Goal: Complete application form

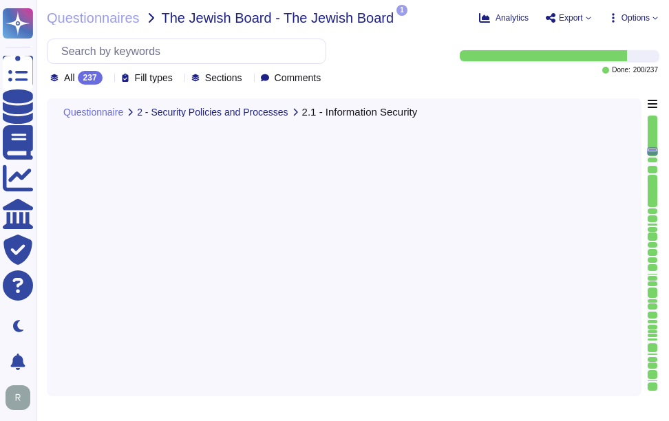
scroll to position [3302, 0]
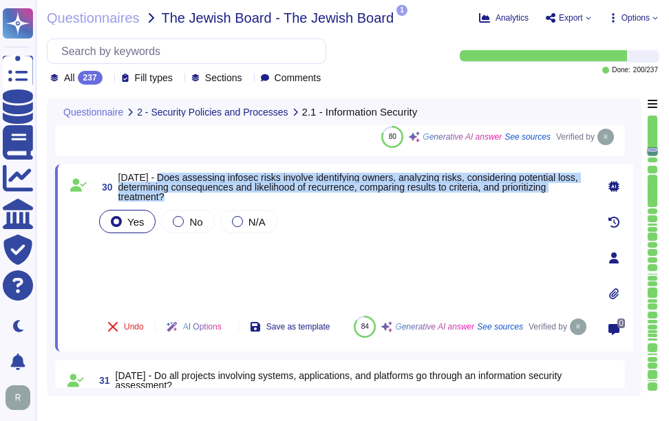
click at [171, 179] on span "[DATE] - Does assessing infosec risks involve identifying owners, analyzing ris…" at bounding box center [348, 187] width 460 height 30
drag, startPoint x: 150, startPoint y: 173, endPoint x: 193, endPoint y: 202, distance: 51.5
click at [193, 202] on div "30 [DATE] - Does assessing infosec risks involve identifying owners, analyzing …" at bounding box center [327, 258] width 523 height 171
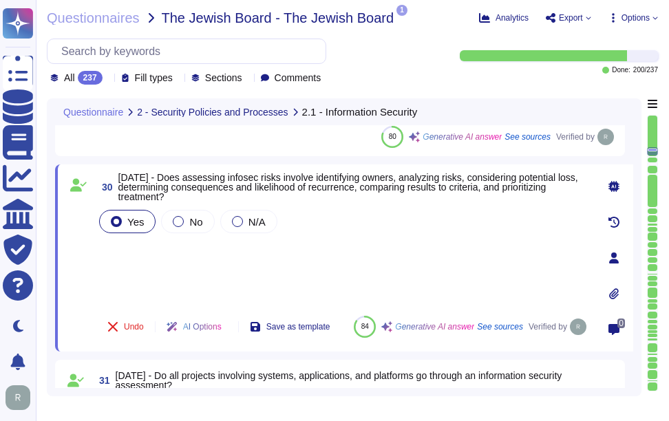
click at [264, 257] on div "Yes No N/A" at bounding box center [342, 256] width 493 height 98
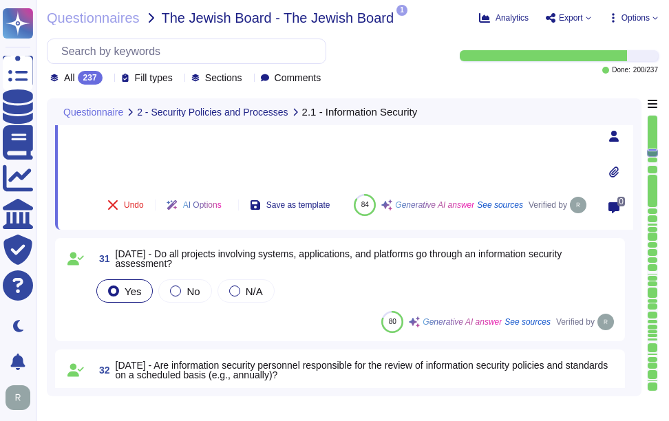
scroll to position [3440, 0]
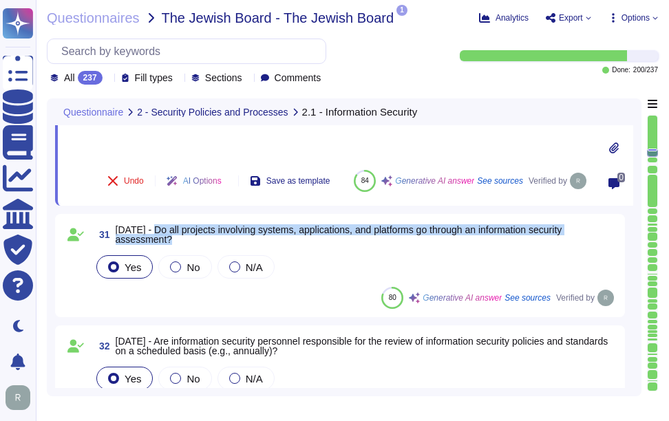
drag, startPoint x: 149, startPoint y: 225, endPoint x: 186, endPoint y: 237, distance: 38.5
click at [186, 237] on span "[DATE] - Do all projects involving systems, applications, and platforms go thro…" at bounding box center [366, 234] width 501 height 19
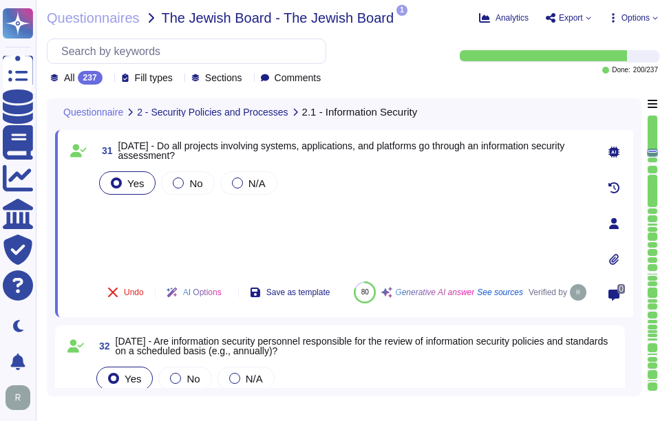
click at [176, 211] on div "Yes No N/A" at bounding box center [342, 220] width 493 height 102
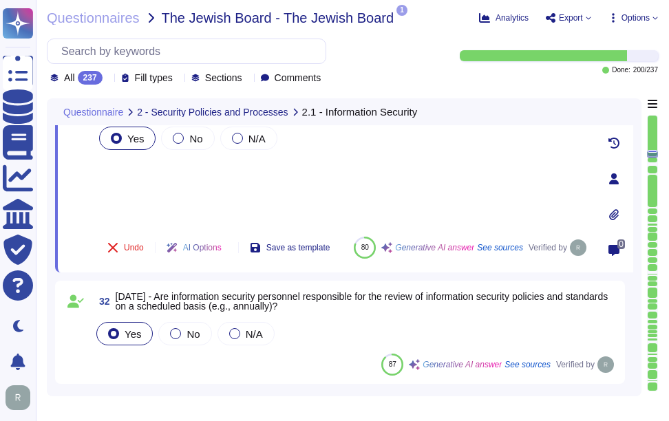
scroll to position [3508, 0]
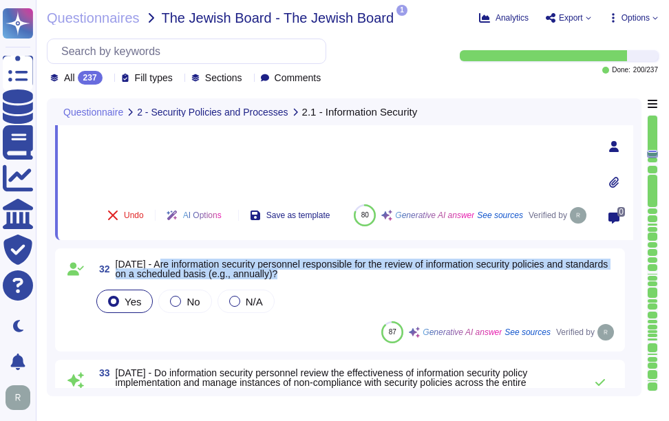
drag, startPoint x: 153, startPoint y: 261, endPoint x: 323, endPoint y: 270, distance: 170.1
click at [323, 270] on span "[DATE] - Are information security personnel responsible for the review of infor…" at bounding box center [366, 268] width 501 height 19
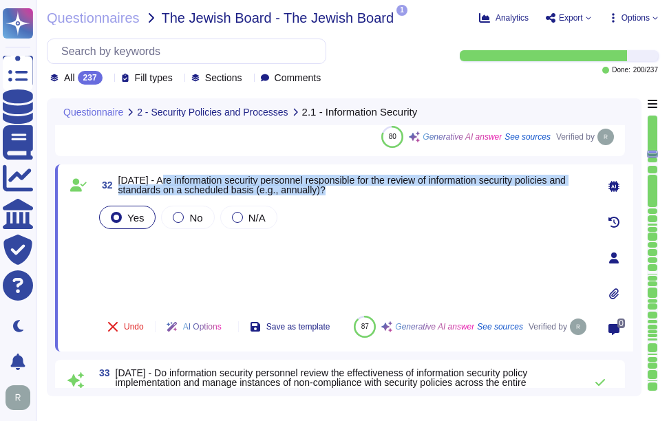
click at [161, 176] on span "[DATE] - Are information security personnel responsible for the review of infor…" at bounding box center [341, 185] width 447 height 21
drag, startPoint x: 153, startPoint y: 181, endPoint x: 369, endPoint y: 188, distance: 215.4
click at [369, 188] on span "[DATE] - Are information security personnel responsible for the review of infor…" at bounding box center [353, 184] width 471 height 19
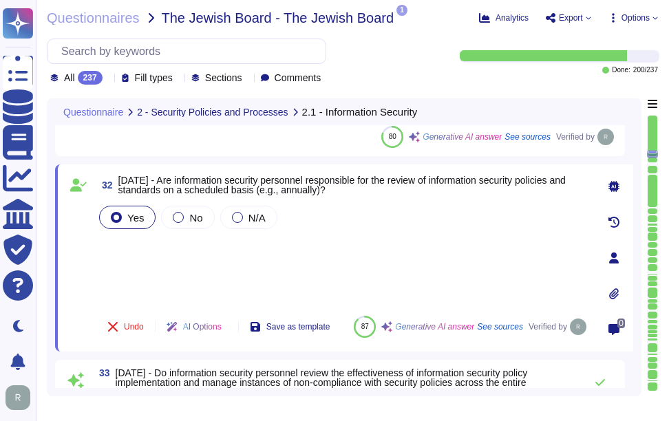
click at [225, 260] on div "Yes No N/A" at bounding box center [342, 254] width 493 height 102
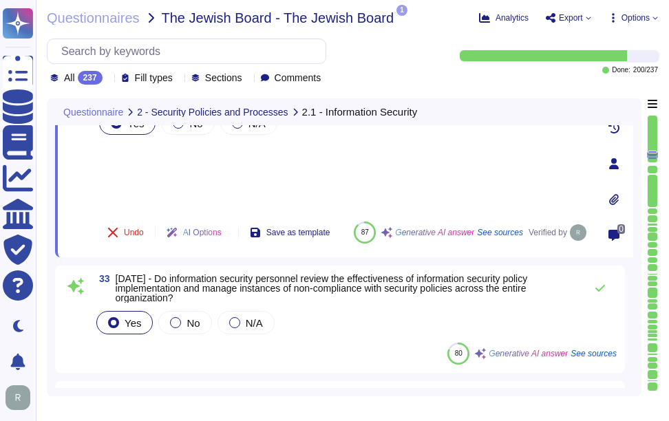
scroll to position [3646, 0]
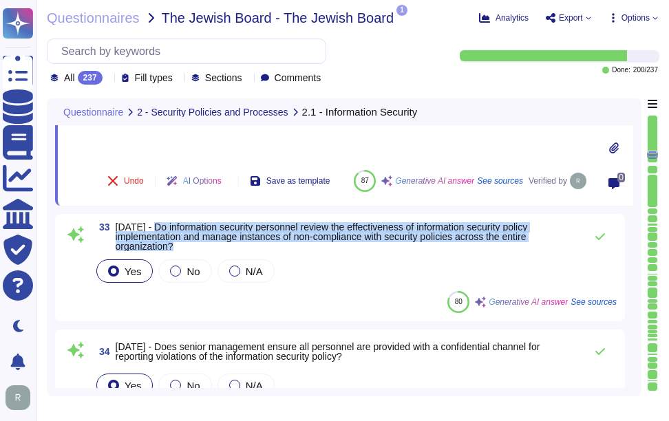
drag, startPoint x: 149, startPoint y: 226, endPoint x: 186, endPoint y: 244, distance: 41.5
click at [186, 244] on span "[DATE] - Do information security personnel review the effectiveness of informat…" at bounding box center [347, 236] width 462 height 29
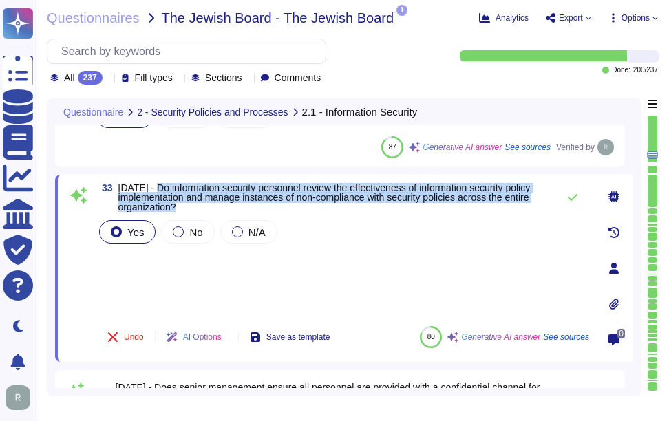
scroll to position [3577, 0]
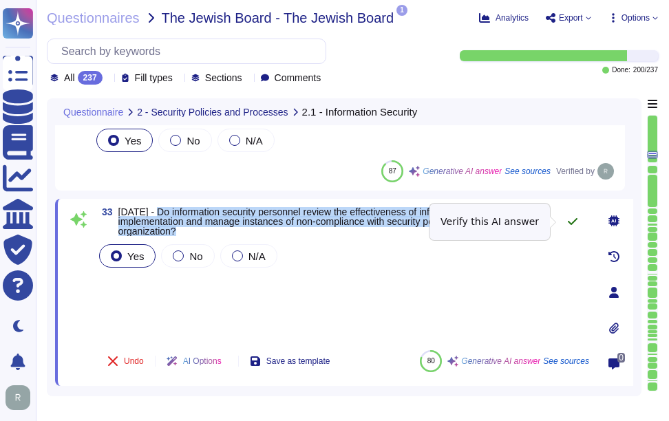
click at [569, 224] on icon at bounding box center [572, 221] width 11 height 11
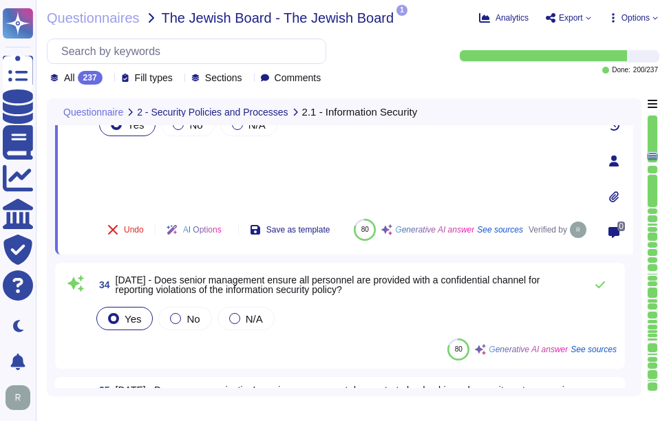
type textarea "N/A. Could you please elaborate your question ?"
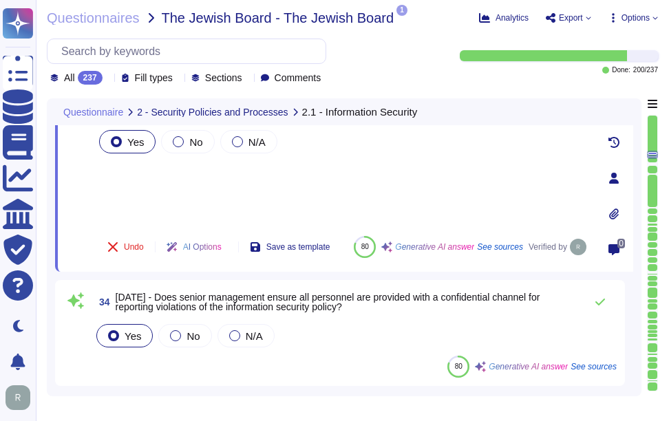
scroll to position [3715, 0]
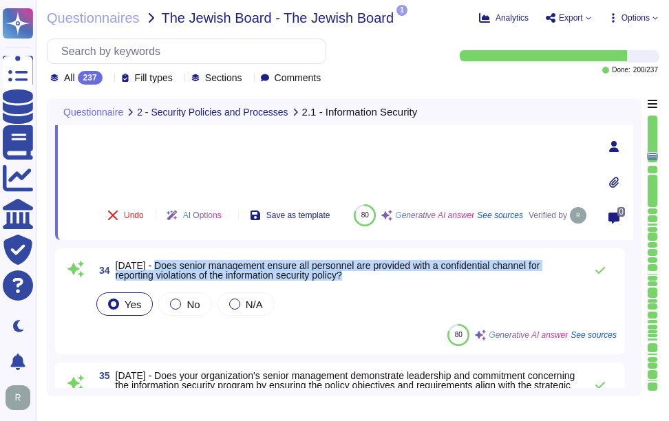
drag, startPoint x: 151, startPoint y: 266, endPoint x: 361, endPoint y: 275, distance: 210.0
click at [361, 275] on span "[DATE] - Does senior management ensure all personnel are provided with a confid…" at bounding box center [347, 270] width 462 height 19
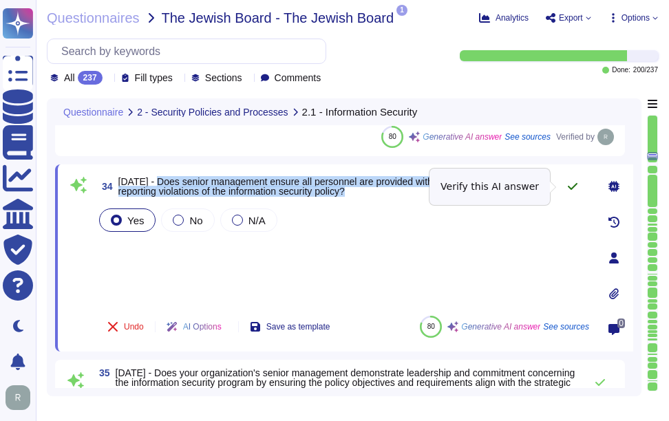
click at [573, 189] on icon at bounding box center [572, 186] width 11 height 11
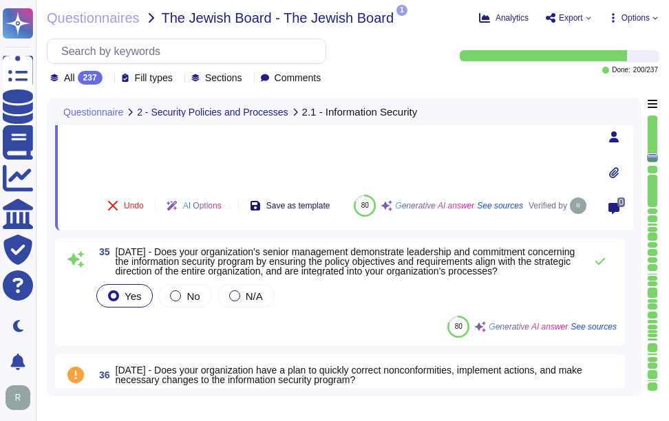
scroll to position [3852, 0]
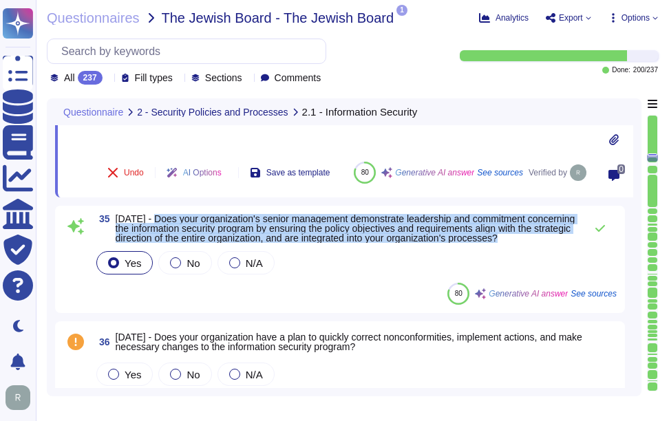
drag, startPoint x: 149, startPoint y: 217, endPoint x: 166, endPoint y: 248, distance: 35.1
click at [166, 243] on span "[DATE] - Does your organization's senior management demonstrate leadership and …" at bounding box center [347, 228] width 462 height 29
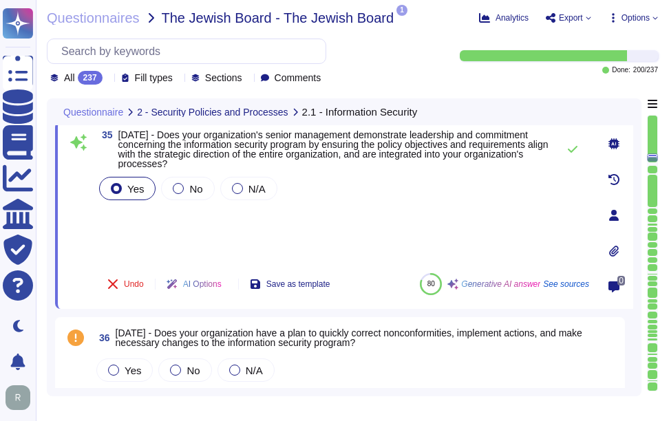
drag, startPoint x: 166, startPoint y: 248, endPoint x: 109, endPoint y: 79, distance: 177.7
click at [130, 188] on icon at bounding box center [284, 276] width 308 height 176
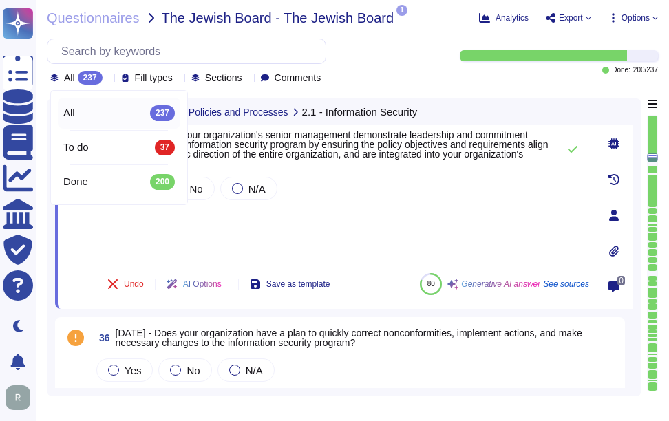
click at [130, 145] on icon at bounding box center [284, 233] width 308 height 176
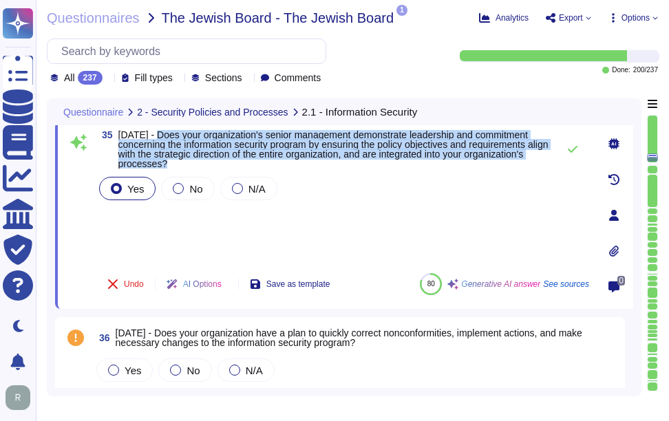
drag, startPoint x: 153, startPoint y: 135, endPoint x: 257, endPoint y: 167, distance: 108.1
click at [257, 167] on span "[DATE] - Does your organization's senior management demonstrate leadership and …" at bounding box center [334, 149] width 432 height 39
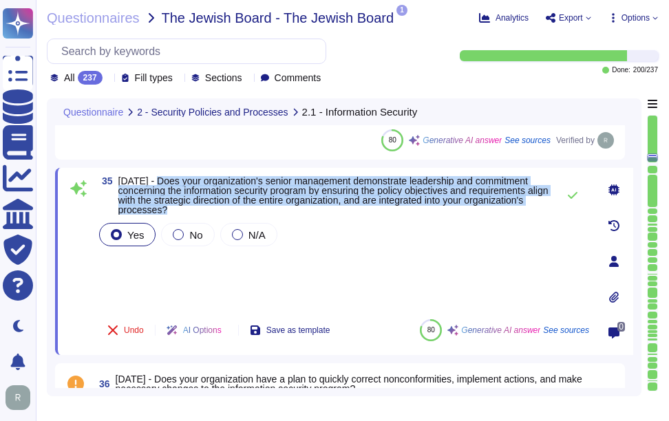
scroll to position [3783, 0]
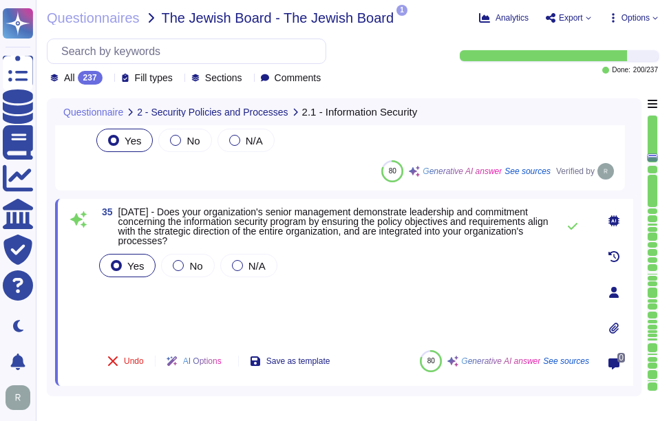
click at [226, 304] on div "Yes No N/A" at bounding box center [342, 295] width 493 height 88
click at [570, 225] on icon at bounding box center [572, 226] width 11 height 11
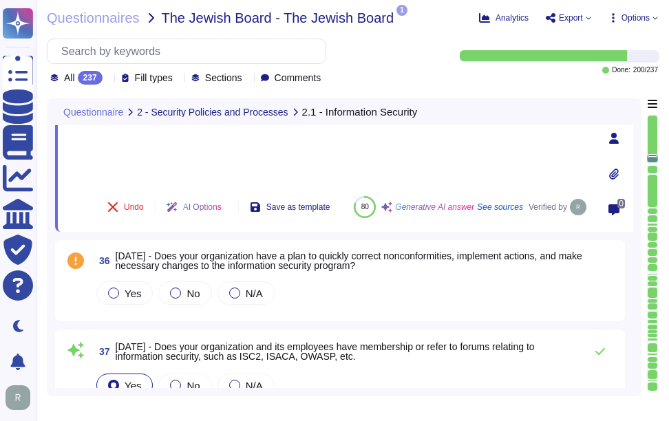
scroll to position [3990, 0]
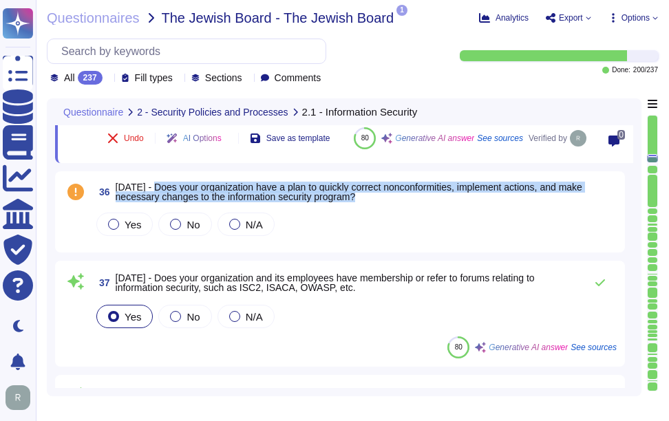
drag, startPoint x: 151, startPoint y: 186, endPoint x: 393, endPoint y: 194, distance: 241.6
click at [393, 194] on span "[DATE] - Does your organization have a plan to quickly correct nonconformities,…" at bounding box center [366, 191] width 501 height 19
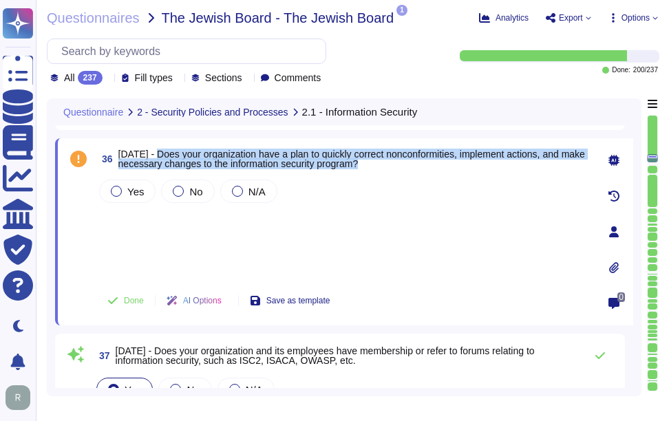
scroll to position [3921, 0]
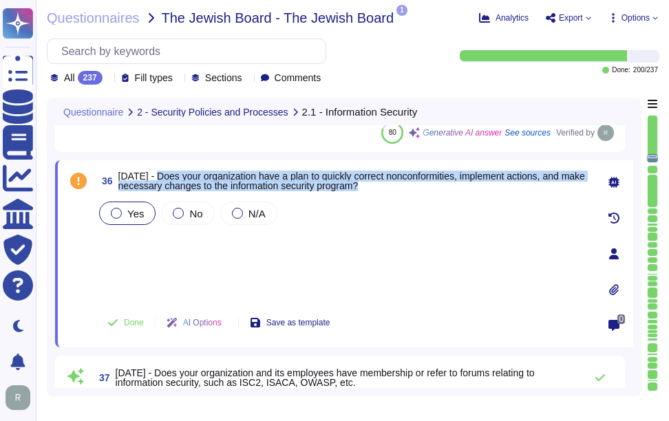
click at [131, 212] on span "Yes" at bounding box center [135, 214] width 17 height 12
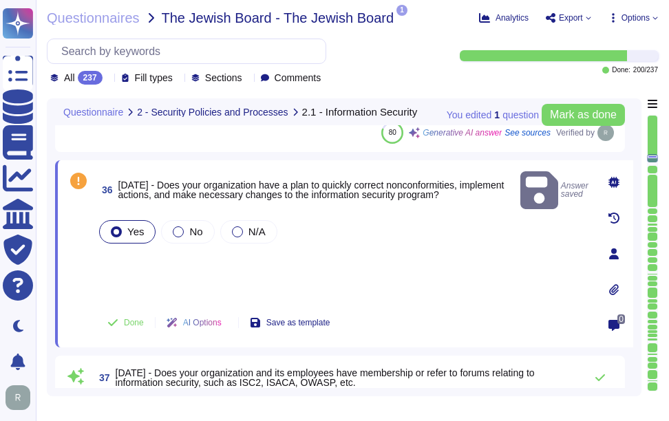
click at [157, 253] on div "Yes No N/A" at bounding box center [342, 258] width 493 height 83
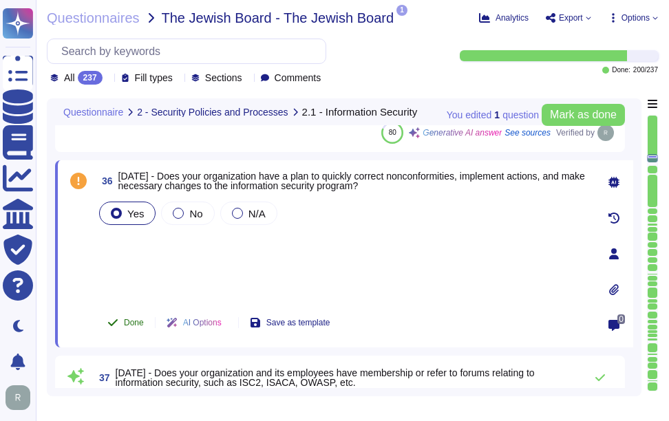
click at [132, 319] on span "Done" at bounding box center [134, 322] width 20 height 8
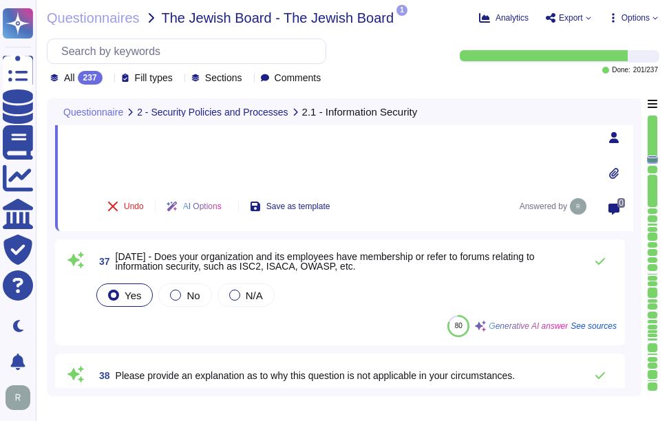
scroll to position [4059, 0]
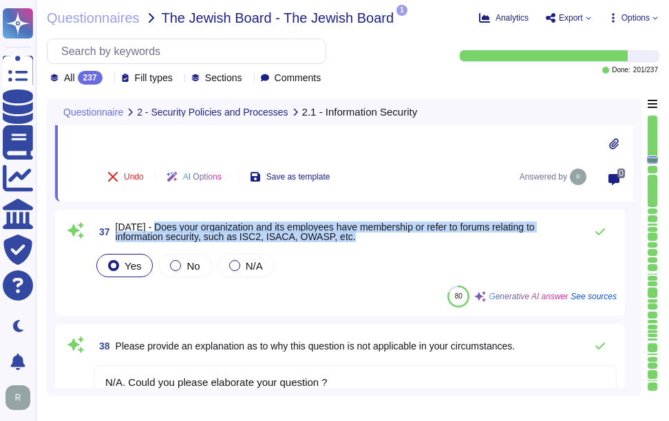
drag, startPoint x: 151, startPoint y: 226, endPoint x: 389, endPoint y: 241, distance: 238.5
click at [389, 241] on span "37 [DATE] - Does your organization and its employees have membership or refer t…" at bounding box center [336, 231] width 484 height 25
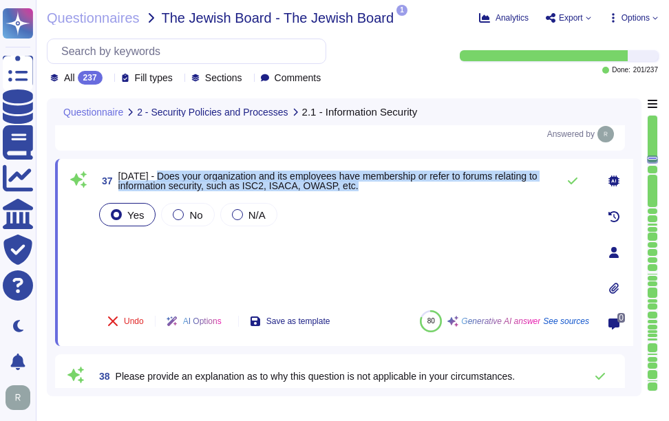
scroll to position [3990, 0]
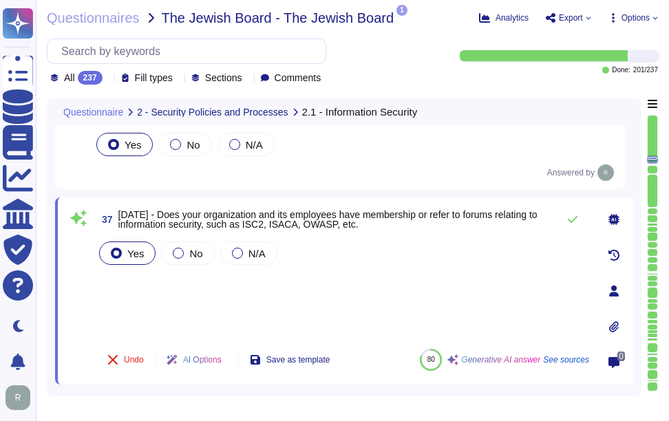
click at [349, 299] on div "Yes No N/A" at bounding box center [342, 288] width 493 height 99
click at [312, 297] on div "Yes No N/A" at bounding box center [342, 288] width 493 height 99
click at [576, 217] on icon at bounding box center [573, 219] width 10 height 7
click at [572, 216] on icon at bounding box center [572, 219] width 11 height 11
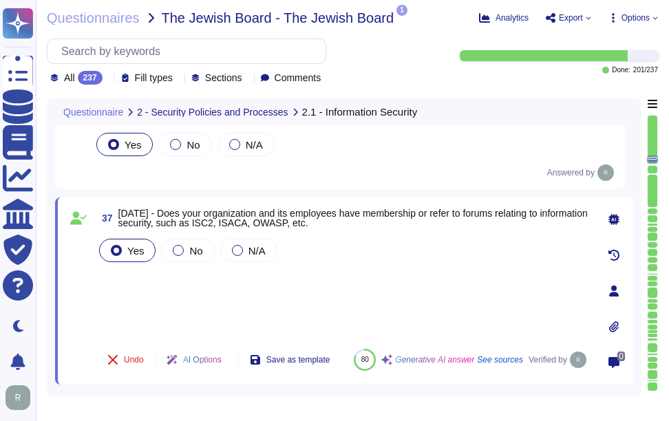
click at [138, 272] on div "Yes No N/A" at bounding box center [342, 287] width 493 height 102
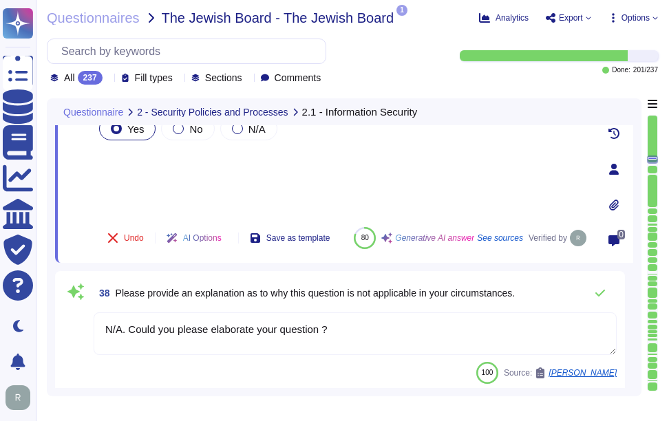
scroll to position [4127, 0]
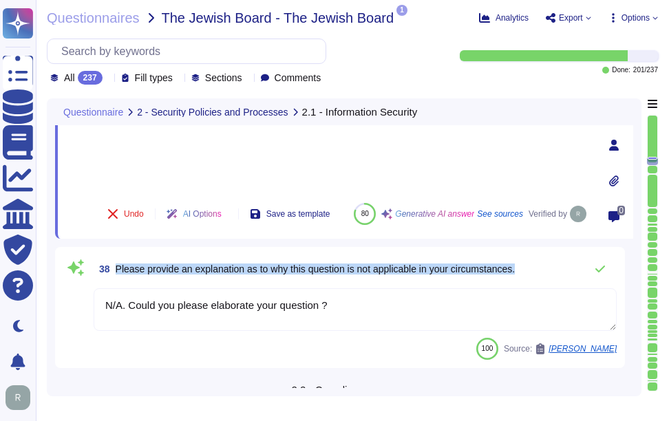
drag, startPoint x: 117, startPoint y: 269, endPoint x: 537, endPoint y: 272, distance: 419.6
click at [537, 272] on div "38 Please provide an explanation as to why this question is not applicable in y…" at bounding box center [355, 269] width 523 height 28
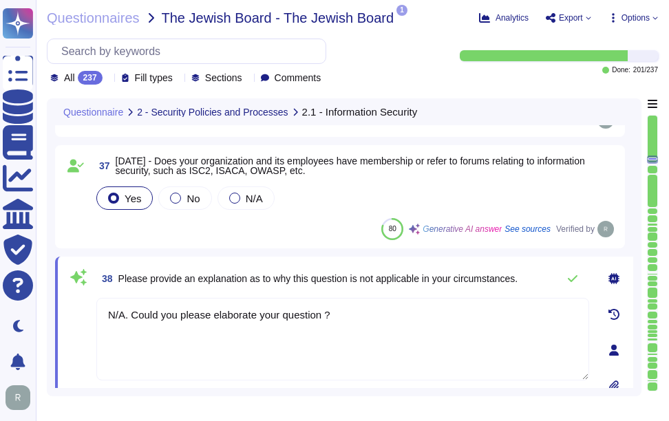
scroll to position [4059, 0]
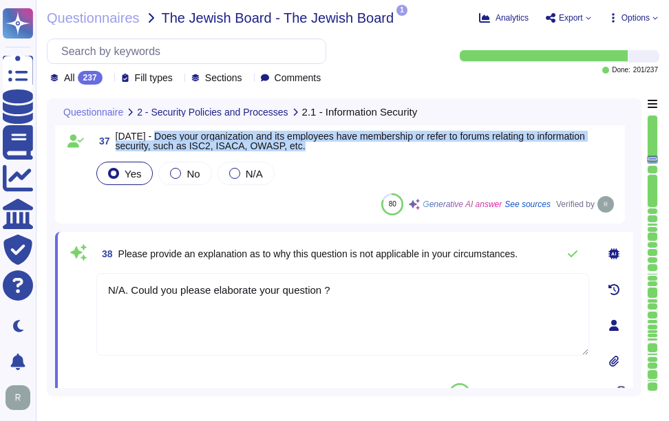
drag, startPoint x: 151, startPoint y: 135, endPoint x: 307, endPoint y: 152, distance: 156.4
click at [307, 152] on span "37 [DATE] - Does your organization and its employees have membership or refer t…" at bounding box center [355, 141] width 523 height 25
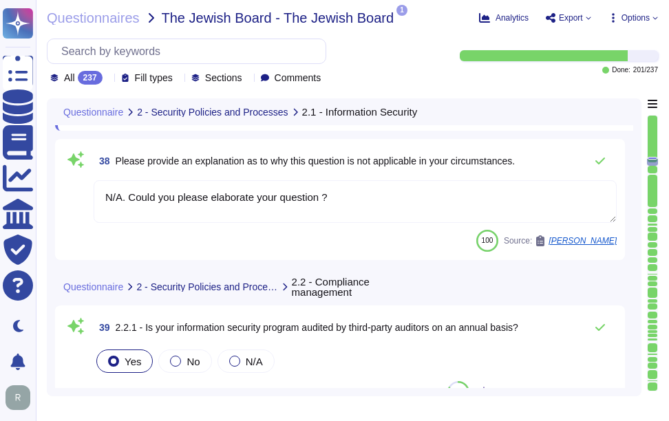
scroll to position [4196, 0]
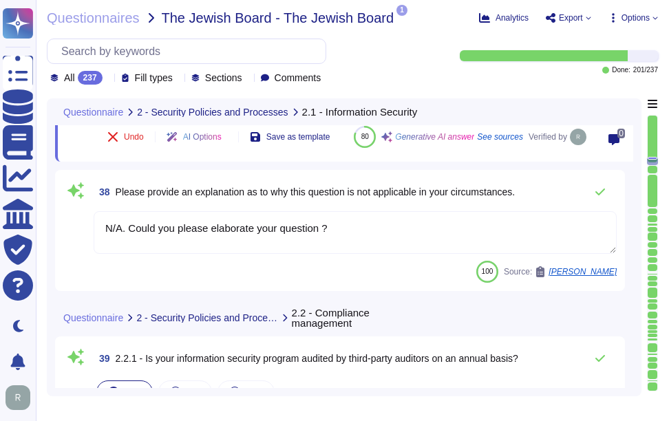
drag, startPoint x: 336, startPoint y: 230, endPoint x: 54, endPoint y: 213, distance: 282.6
click at [54, 213] on div "Questionnaire 2 - Security Policies and Processes 2.1 - Information Security 35…" at bounding box center [344, 247] width 594 height 298
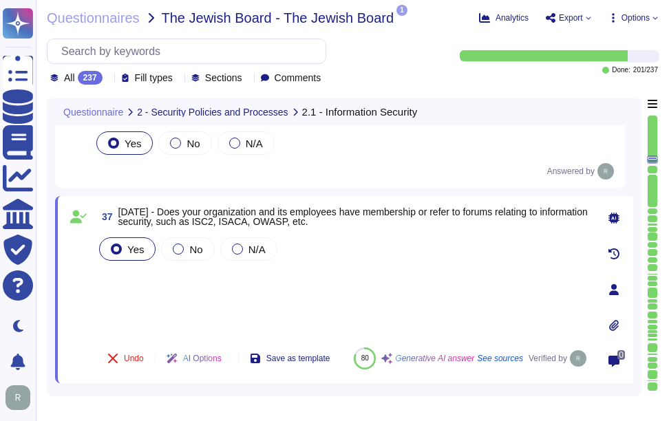
scroll to position [3968, 0]
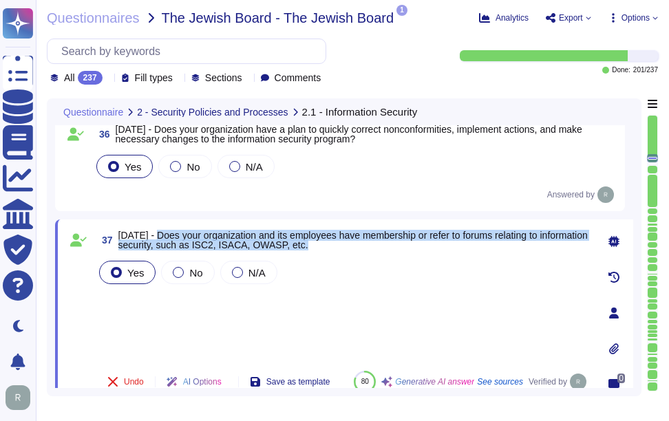
drag, startPoint x: 153, startPoint y: 235, endPoint x: 363, endPoint y: 248, distance: 210.3
click at [363, 248] on span "[DATE] - Does your organization and its employees have membership or refer to f…" at bounding box center [353, 239] width 471 height 19
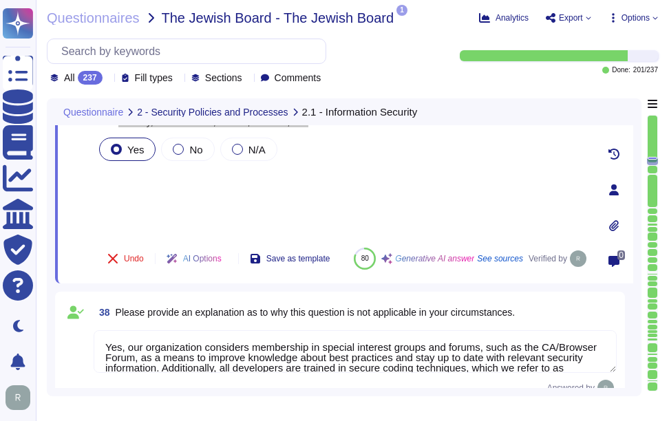
scroll to position [4105, 0]
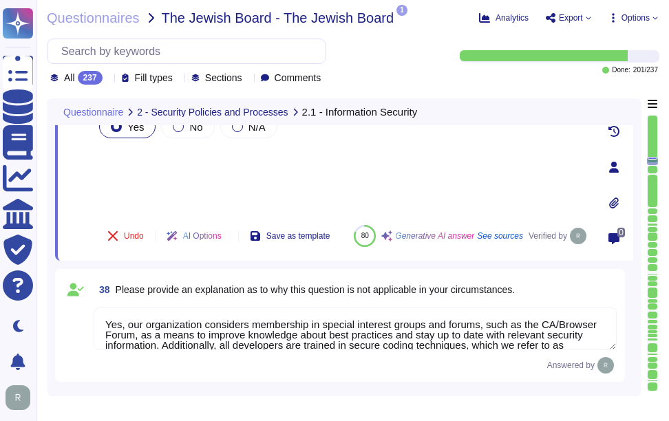
click at [199, 327] on textarea "Yes, our organization considers membership in special interest groups and forum…" at bounding box center [355, 328] width 523 height 43
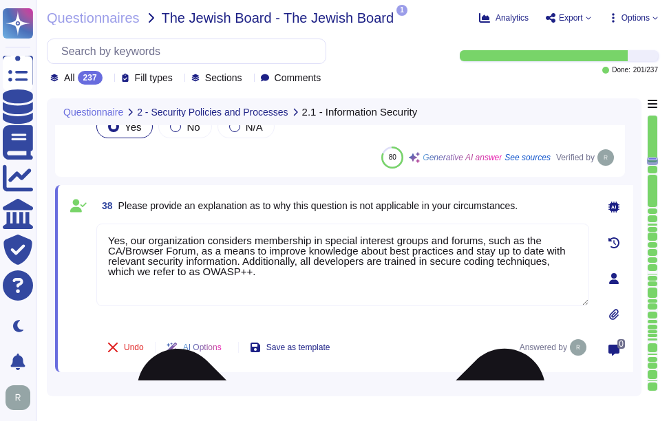
click at [257, 266] on textarea "Yes, our organization considers membership in special interest groups and forum…" at bounding box center [342, 265] width 493 height 83
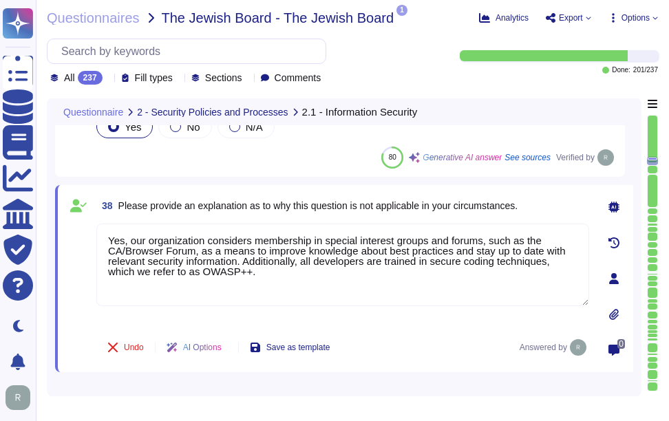
drag, startPoint x: 285, startPoint y: 279, endPoint x: 86, endPoint y: 224, distance: 206.1
click at [86, 224] on div "38 Please provide an explanation as to why this question is not applicable in y…" at bounding box center [327, 278] width 523 height 171
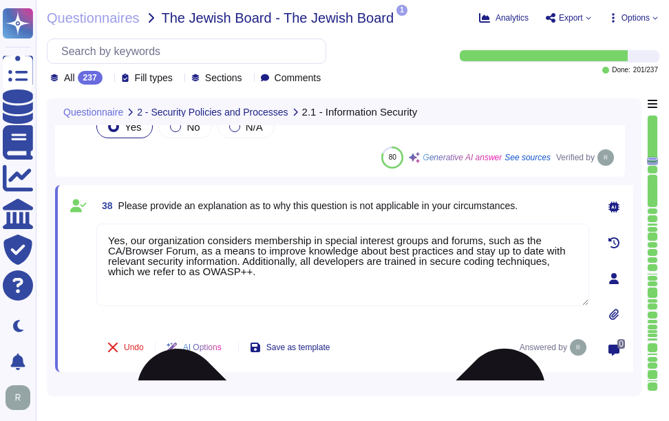
click at [327, 286] on textarea "Yes, our organization considers membership in special interest groups and forum…" at bounding box center [342, 265] width 493 height 83
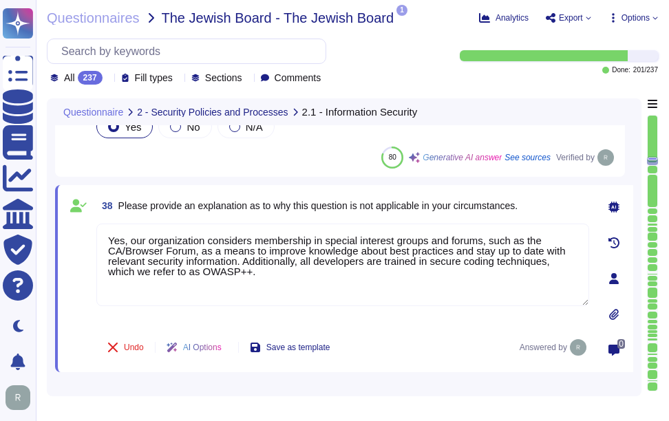
drag, startPoint x: 131, startPoint y: 241, endPoint x: 52, endPoint y: 235, distance: 79.4
click at [52, 235] on div "Questionnaire 2 - Security Policies and Processes 2.1 - Information Security 34…" at bounding box center [344, 247] width 594 height 298
type textarea "Our organization considers membership in special interest groups and forums, su…"
click at [530, 200] on div "38 Please provide an explanation as to why this question is not applicable in y…" at bounding box center [342, 205] width 493 height 25
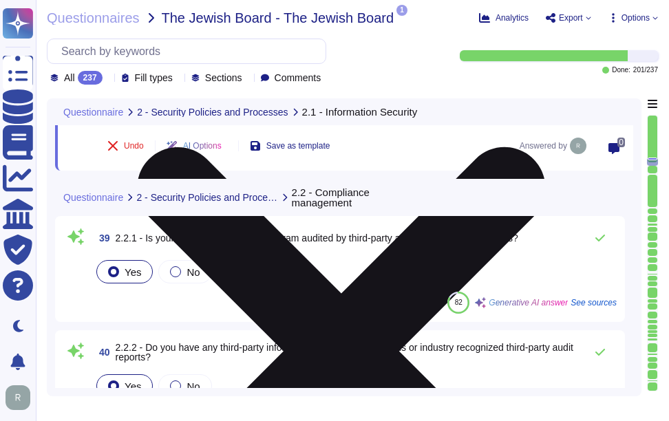
scroll to position [4312, 0]
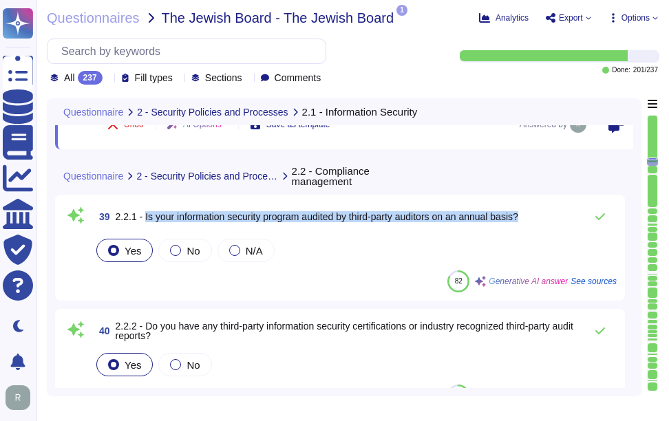
drag, startPoint x: 143, startPoint y: 215, endPoint x: 545, endPoint y: 216, distance: 401.7
click at [545, 216] on div "39 2.2.1 - Is your information security program audited by third-party auditors…" at bounding box center [355, 217] width 523 height 28
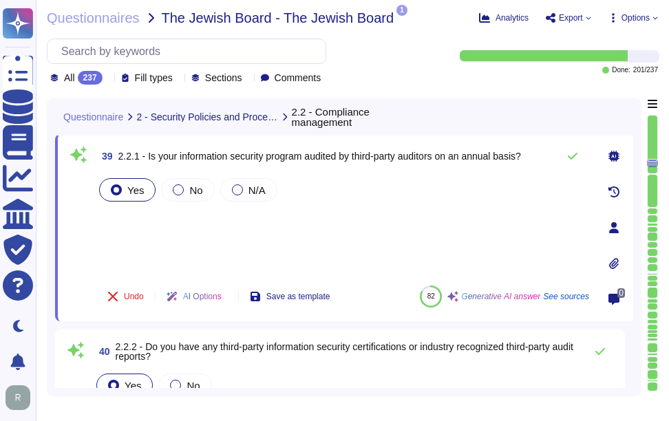
click at [147, 227] on div "Yes No N/A" at bounding box center [342, 224] width 493 height 99
click at [144, 246] on div "Yes No N/A" at bounding box center [342, 224] width 493 height 99
click at [127, 213] on div "Yes No N/A" at bounding box center [342, 224] width 493 height 99
click at [131, 252] on div "Yes No N/A" at bounding box center [342, 224] width 493 height 99
click at [125, 216] on div "Yes No N/A" at bounding box center [342, 224] width 493 height 99
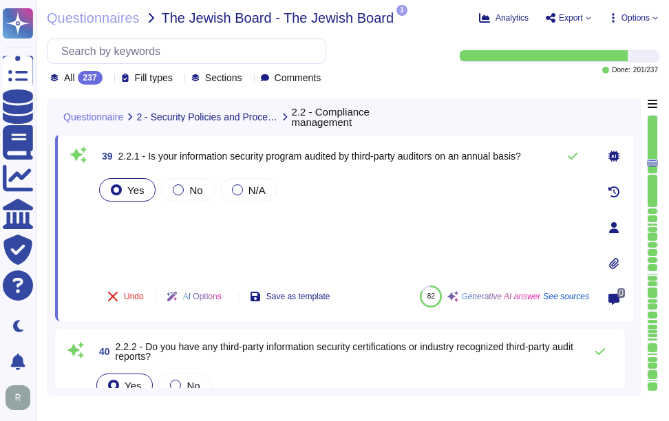
click at [146, 244] on div "Yes No N/A" at bounding box center [342, 224] width 493 height 99
click at [158, 224] on div "Yes No N/A" at bounding box center [342, 224] width 493 height 99
click at [147, 249] on div "Yes No N/A" at bounding box center [342, 224] width 493 height 99
click at [126, 214] on div "Yes No N/A" at bounding box center [342, 224] width 493 height 99
click at [127, 266] on div "Yes No N/A" at bounding box center [342, 224] width 493 height 99
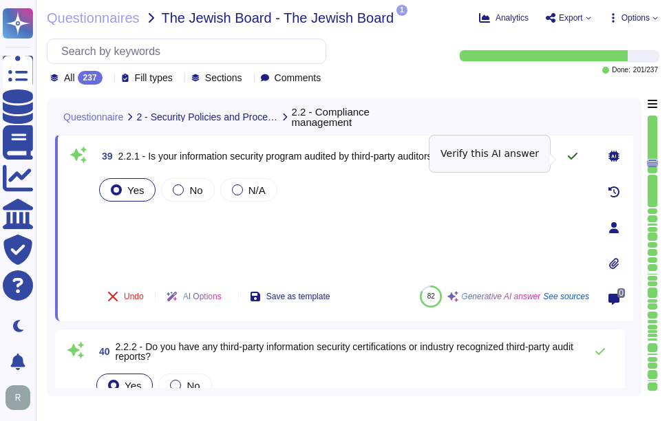
click at [576, 157] on icon at bounding box center [572, 156] width 11 height 11
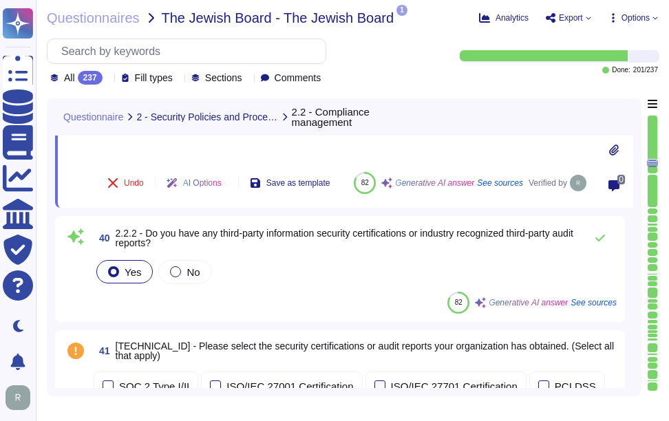
scroll to position [4449, 0]
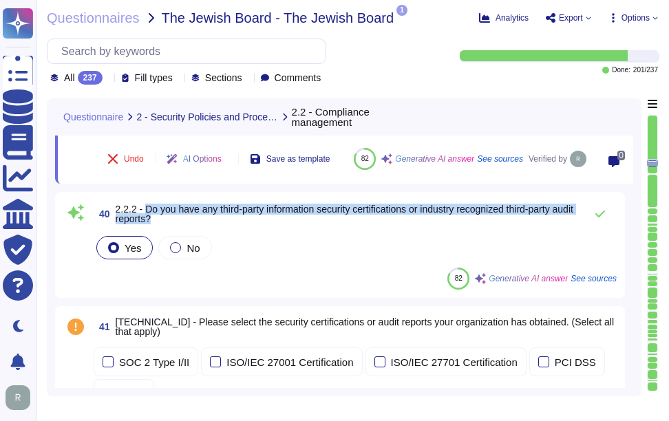
drag, startPoint x: 146, startPoint y: 206, endPoint x: 182, endPoint y: 217, distance: 37.4
click at [182, 217] on span "2.2.2 - Do you have any third-party information security certifications or indu…" at bounding box center [347, 213] width 462 height 19
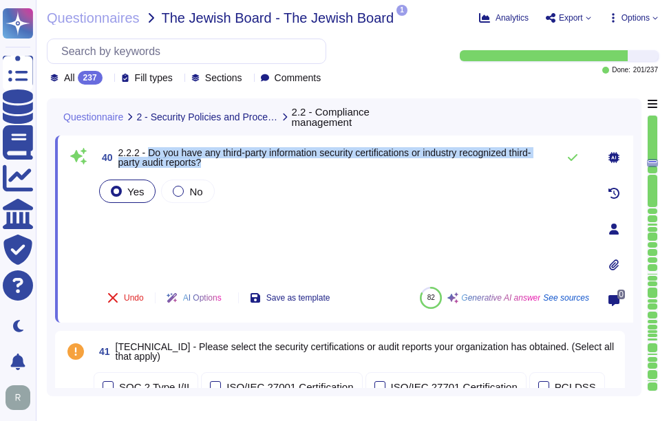
scroll to position [4381, 0]
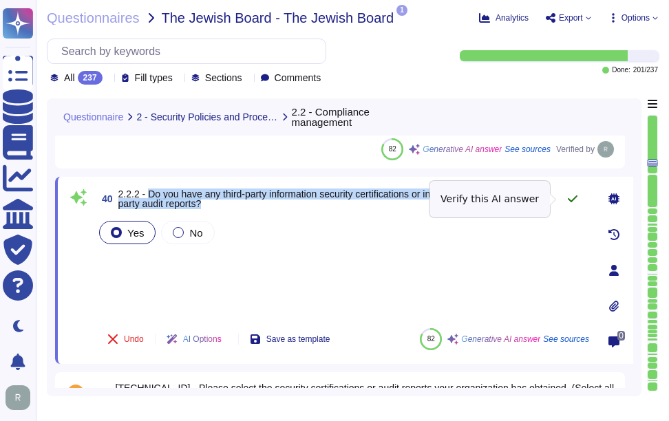
click at [572, 198] on icon at bounding box center [572, 198] width 11 height 11
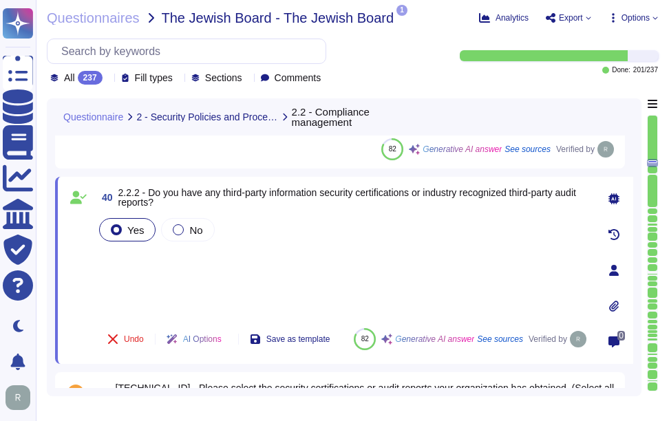
click at [247, 274] on div "Yes No" at bounding box center [342, 266] width 493 height 102
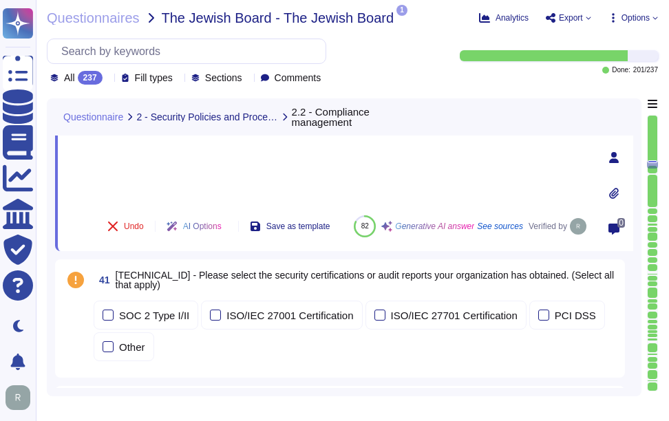
scroll to position [4518, 0]
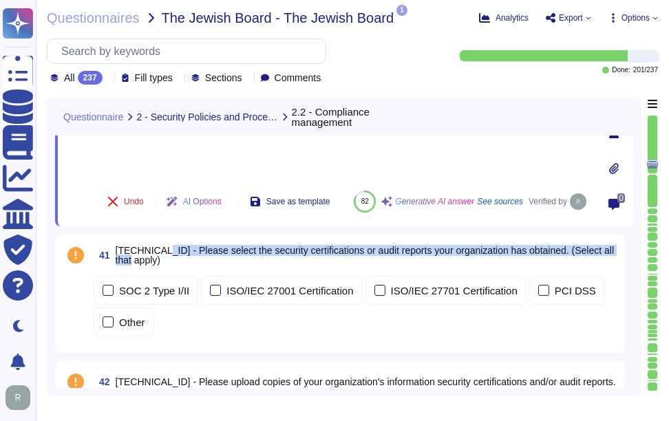
drag, startPoint x: 152, startPoint y: 248, endPoint x: 155, endPoint y: 260, distance: 12.9
click at [155, 260] on span "[TECHNICAL_ID] - Please select the security certifications or audit reports you…" at bounding box center [366, 255] width 501 height 19
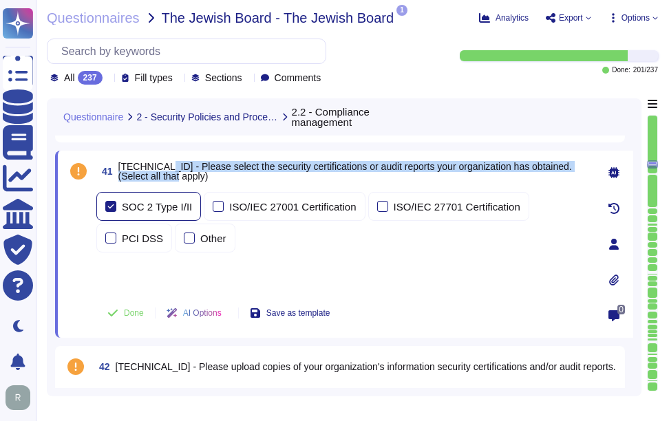
click at [158, 208] on div "SOC 2 Type I/II" at bounding box center [157, 207] width 70 height 10
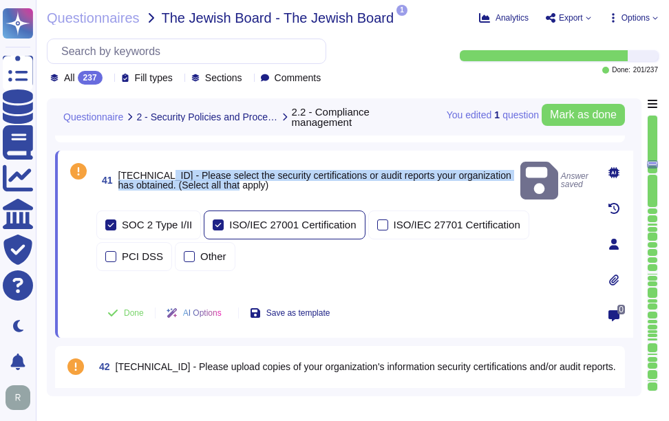
click at [251, 219] on div "ISO/IEC 27001 Certification" at bounding box center [292, 224] width 127 height 10
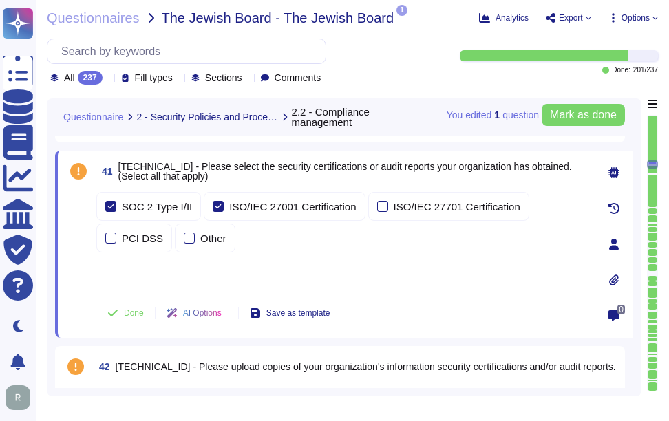
click at [368, 255] on div "SOC 2 Type I/II ISO/IEC 27001 Certification ISO/IEC 27701 Certification PCI DSS…" at bounding box center [342, 240] width 493 height 102
click at [130, 315] on span "Done" at bounding box center [134, 313] width 20 height 8
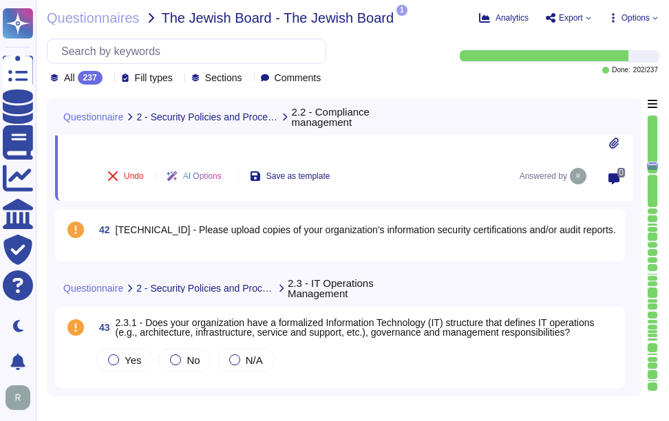
scroll to position [4656, 0]
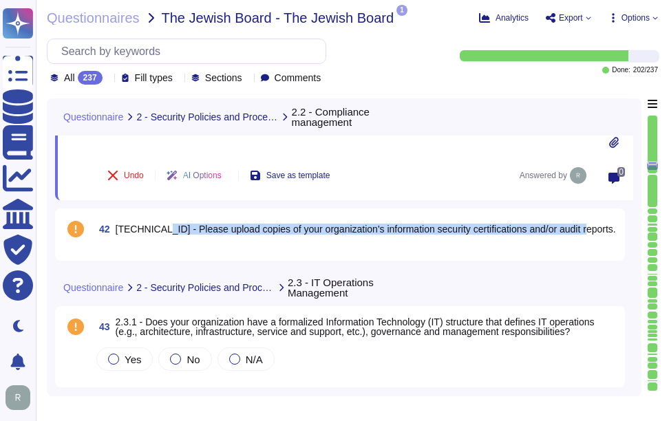
drag, startPoint x: 153, startPoint y: 228, endPoint x: 590, endPoint y: 233, distance: 436.9
click at [590, 233] on div "42 [TECHNICAL_ID] - Please upload copies of your organization's information sec…" at bounding box center [355, 229] width 523 height 25
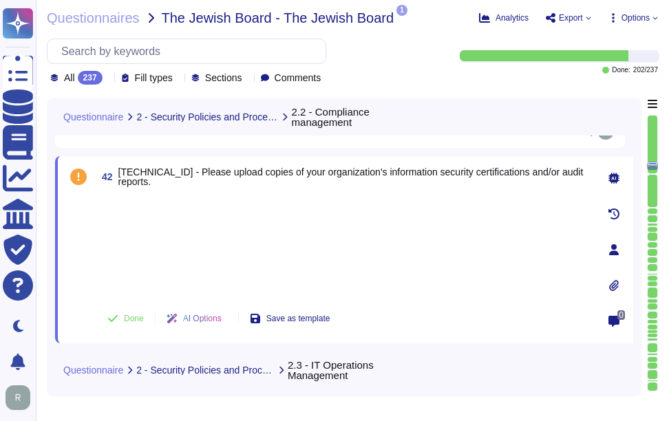
click at [189, 219] on div at bounding box center [342, 246] width 493 height 102
click at [225, 241] on div at bounding box center [342, 246] width 493 height 102
click at [140, 199] on div at bounding box center [342, 246] width 493 height 102
click at [127, 235] on div at bounding box center [342, 246] width 493 height 102
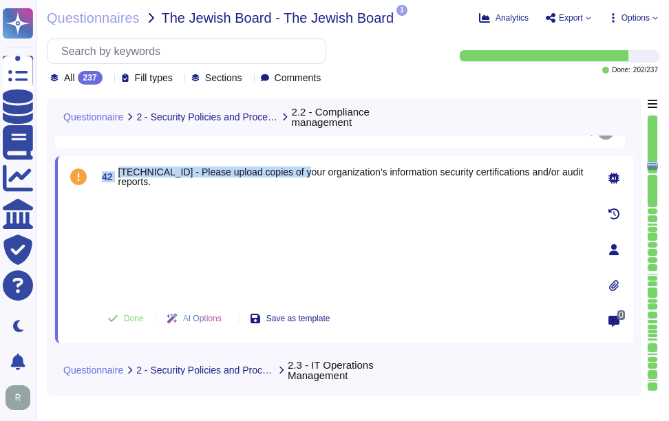
drag, startPoint x: 105, startPoint y: 175, endPoint x: 296, endPoint y: 175, distance: 191.9
click at [296, 175] on span "42 [TECHNICAL_ID] - Please upload copies of your organization's information sec…" at bounding box center [342, 176] width 493 height 25
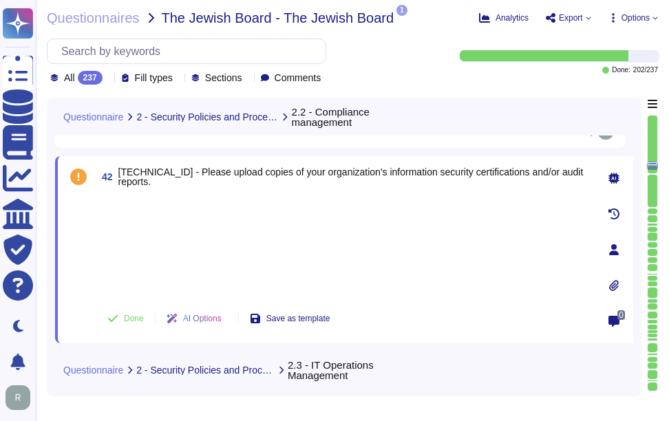
click at [158, 226] on div at bounding box center [342, 246] width 493 height 102
click at [256, 242] on div at bounding box center [342, 246] width 493 height 102
click at [614, 283] on icon at bounding box center [613, 285] width 11 height 11
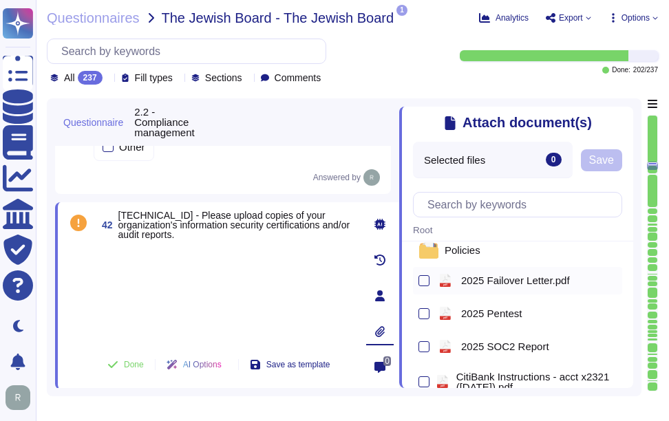
scroll to position [69, 0]
click at [491, 351] on span "2025 SOC2 Report" at bounding box center [505, 346] width 88 height 10
click at [604, 157] on span "Save" at bounding box center [601, 160] width 25 height 11
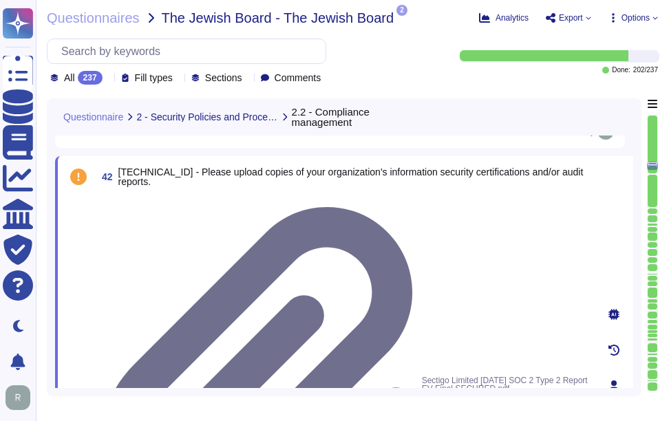
click at [169, 191] on div "42 [TECHNICAL_ID] - Please upload copies of your organization's information sec…" at bounding box center [327, 385] width 523 height 443
click at [129, 195] on div at bounding box center [342, 195] width 493 height 0
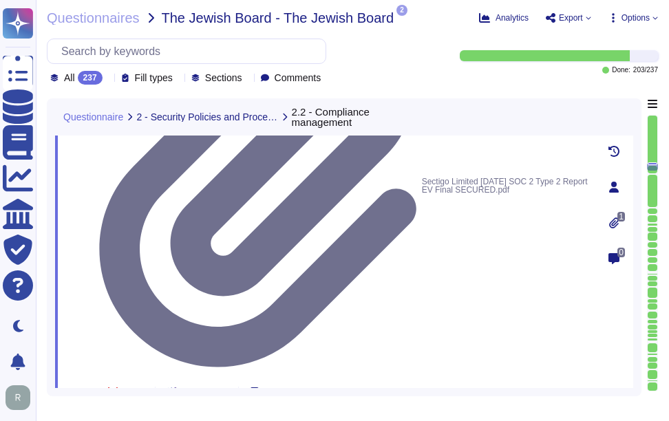
scroll to position [4862, 0]
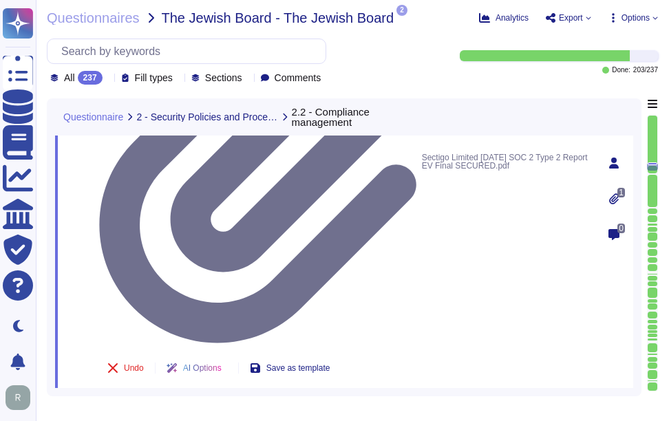
drag, startPoint x: 146, startPoint y: 181, endPoint x: 598, endPoint y: 188, distance: 452.7
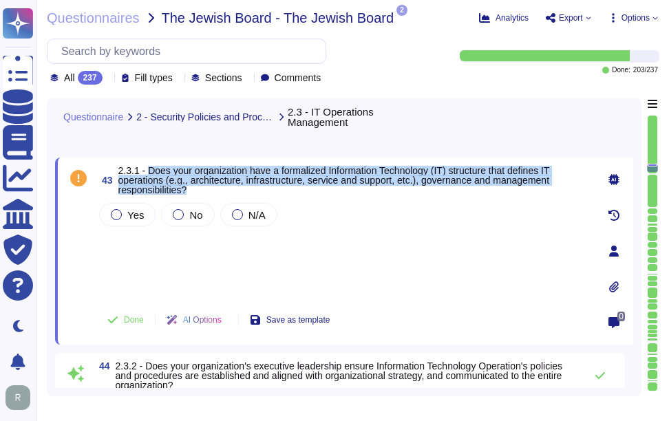
scroll to position [4725, 0]
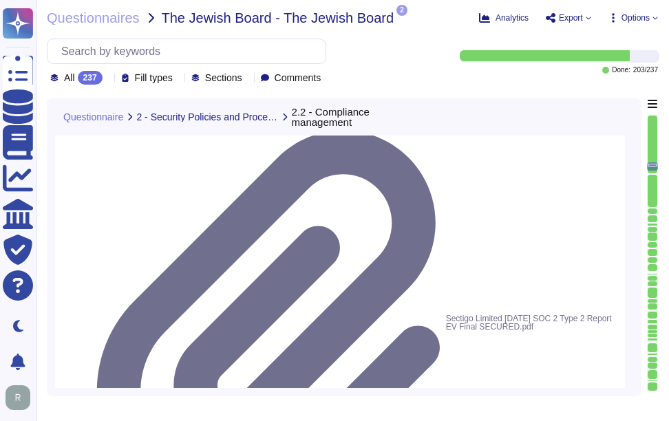
drag, startPoint x: 148, startPoint y: 206, endPoint x: 193, endPoint y: 226, distance: 49.3
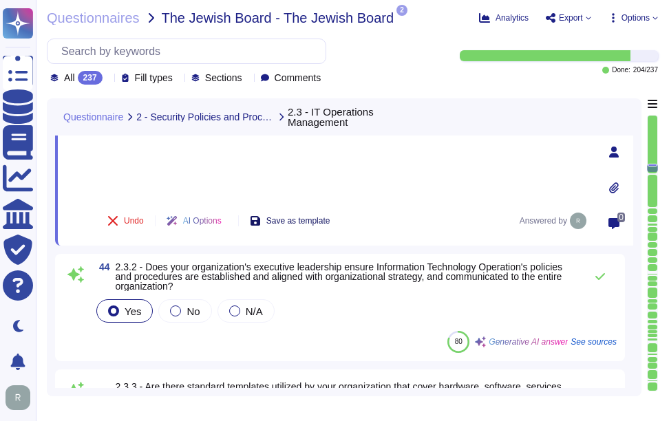
scroll to position [4862, 0]
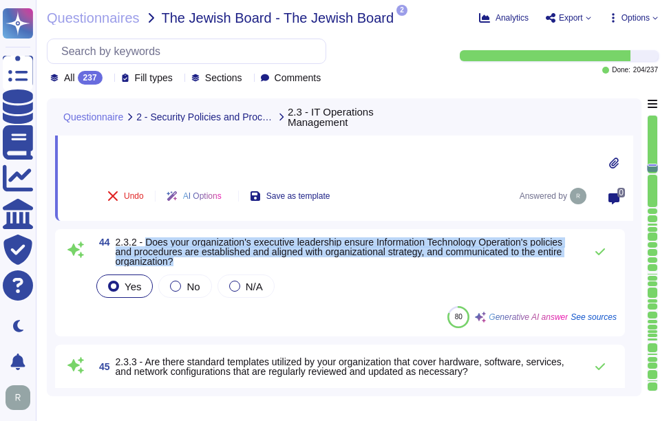
drag, startPoint x: 148, startPoint y: 241, endPoint x: 206, endPoint y: 259, distance: 60.9
click at [206, 259] on span "2.3.2 - Does your organization's executive leadership ensure Information Techno…" at bounding box center [347, 251] width 462 height 29
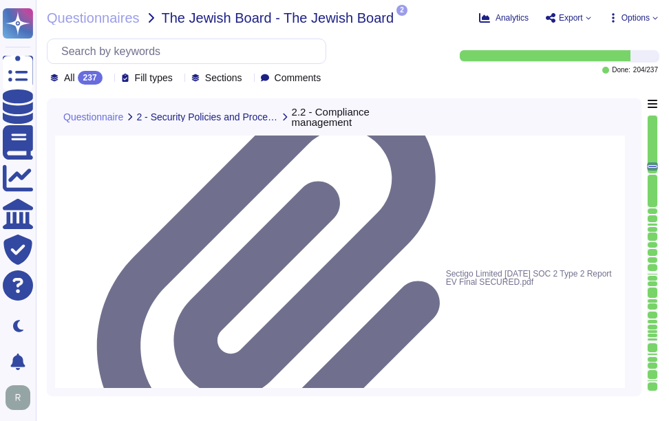
scroll to position [4793, 0]
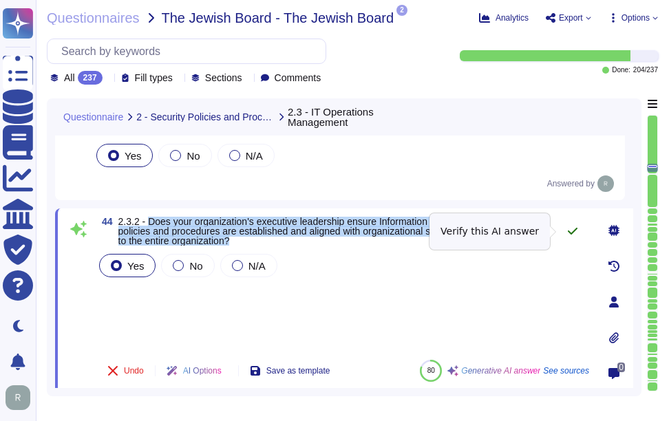
click at [568, 228] on icon at bounding box center [572, 231] width 11 height 11
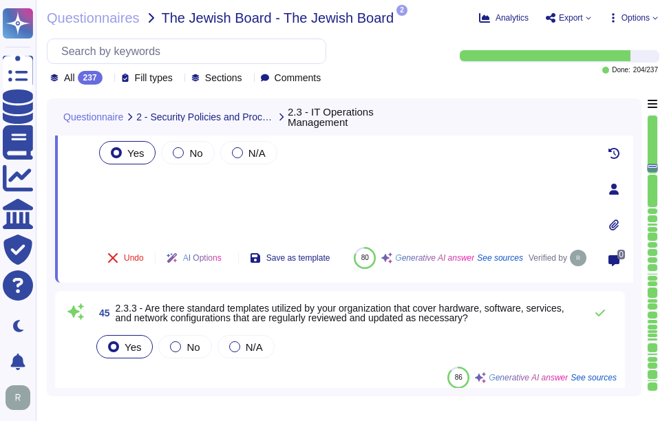
scroll to position [4931, 0]
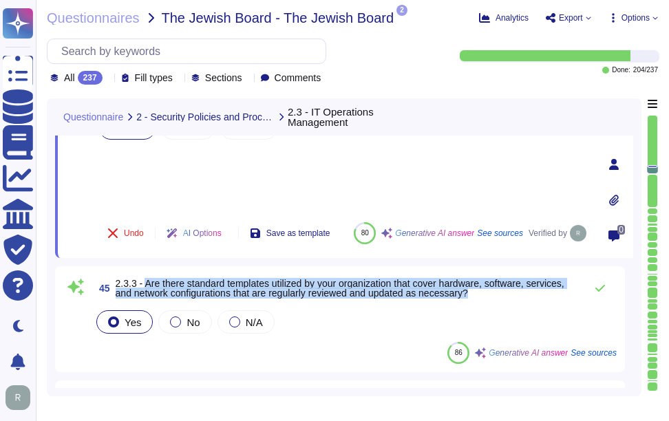
drag, startPoint x: 146, startPoint y: 283, endPoint x: 500, endPoint y: 301, distance: 354.8
click at [500, 301] on div "45 2.3.3 - Are there standard templates utilized by your organization that cove…" at bounding box center [355, 288] width 523 height 28
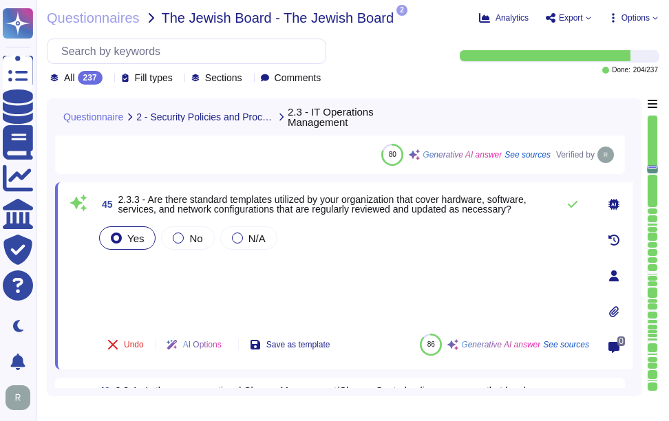
click at [108, 79] on icon at bounding box center [108, 79] width 0 height 0
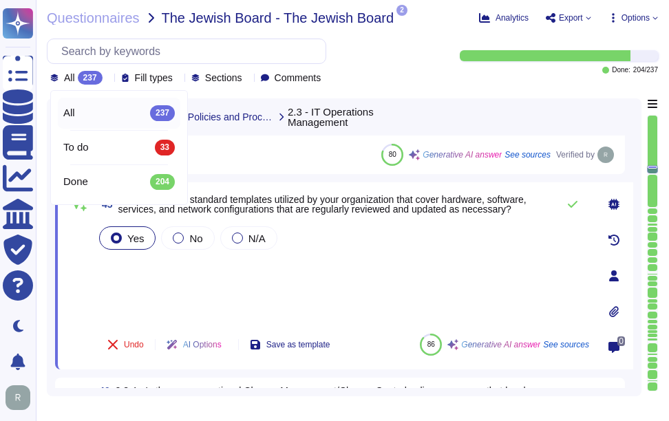
click at [108, 79] on icon at bounding box center [108, 79] width 0 height 0
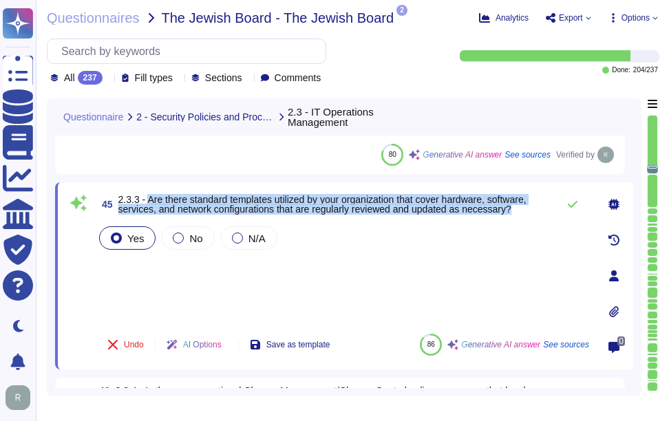
drag, startPoint x: 151, startPoint y: 202, endPoint x: 539, endPoint y: 215, distance: 388.2
click at [539, 214] on span "2.3.3 - Are there standard templates utilized by your organization that cover h…" at bounding box center [334, 204] width 432 height 19
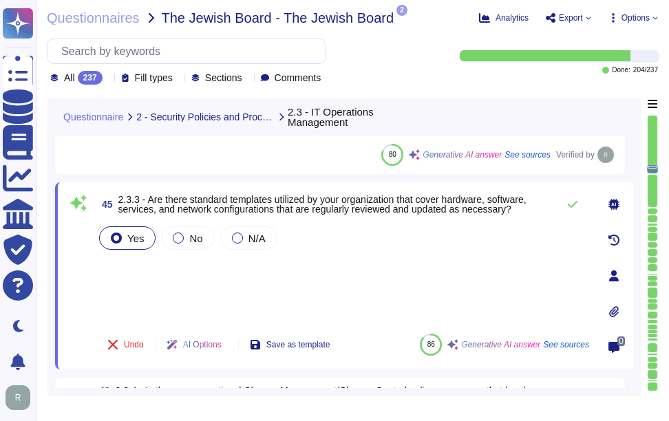
click at [257, 288] on div "Yes No N/A" at bounding box center [342, 273] width 493 height 99
click at [573, 205] on icon at bounding box center [572, 204] width 11 height 11
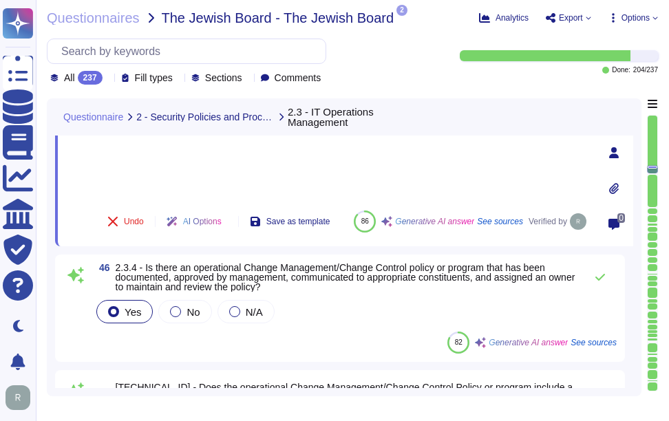
scroll to position [5068, 0]
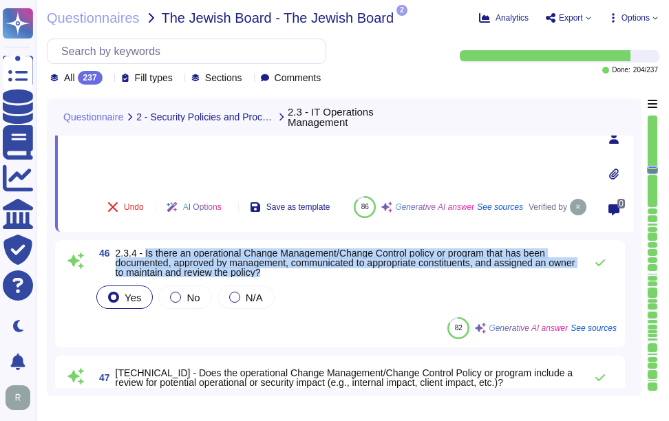
drag, startPoint x: 145, startPoint y: 256, endPoint x: 312, endPoint y: 274, distance: 168.1
click at [312, 274] on span "2.3.4 - Is there an operational Change Management/Change Control policy or prog…" at bounding box center [347, 262] width 462 height 29
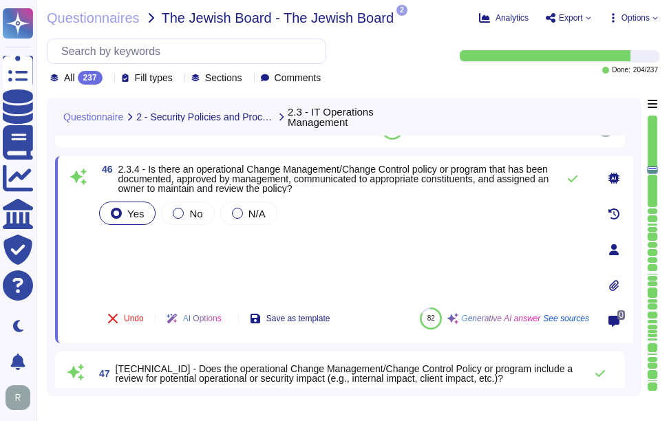
click at [402, 250] on div "Yes No N/A" at bounding box center [342, 248] width 493 height 98
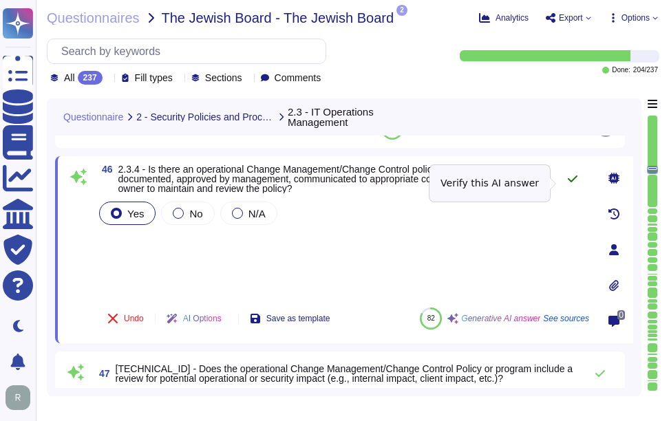
click at [564, 182] on button at bounding box center [572, 179] width 33 height 28
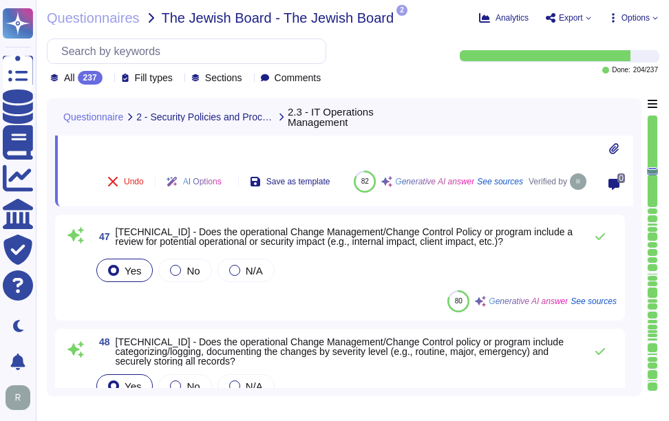
scroll to position [5206, 0]
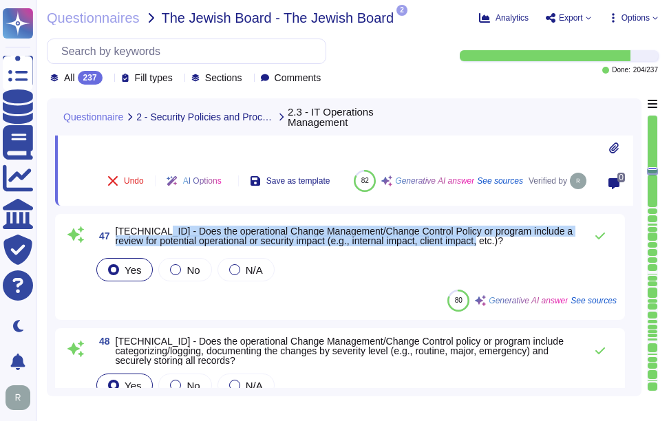
drag, startPoint x: 154, startPoint y: 235, endPoint x: 497, endPoint y: 246, distance: 343.5
click at [497, 246] on span "[TECHNICAL_ID] - Does the operational Change Management/Change Control Policy o…" at bounding box center [347, 235] width 462 height 19
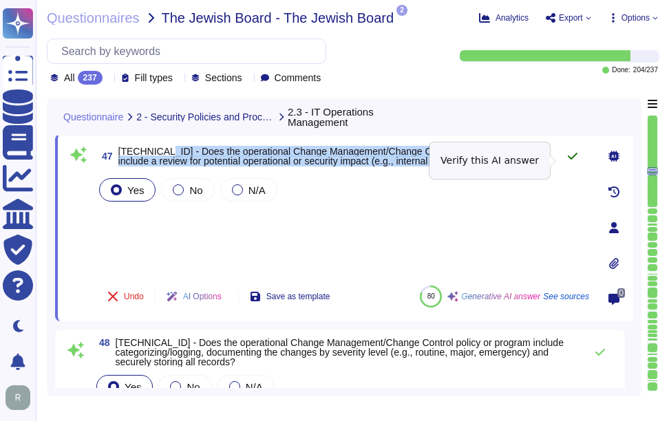
click at [568, 160] on icon at bounding box center [572, 156] width 11 height 11
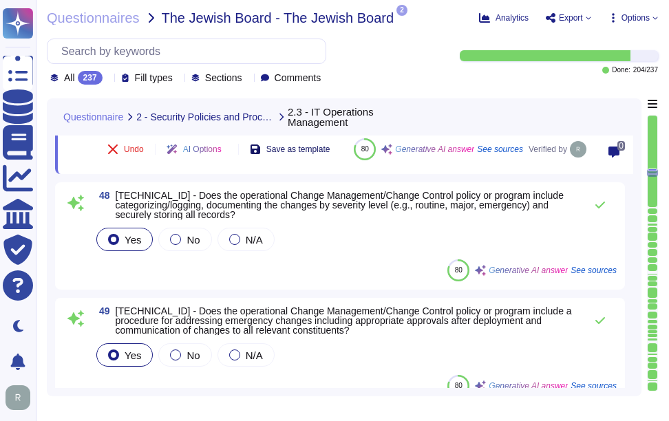
scroll to position [5344, 0]
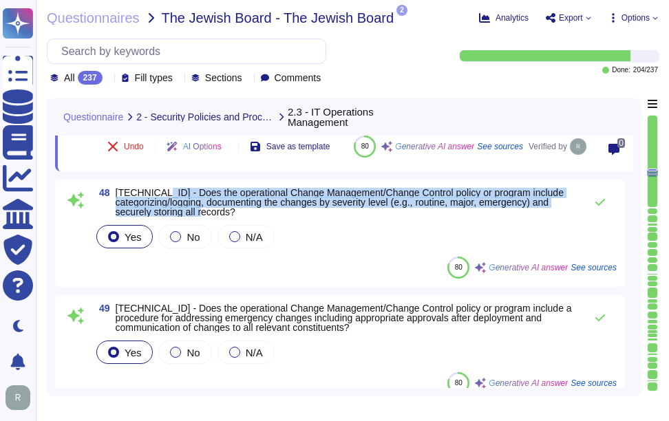
drag, startPoint x: 155, startPoint y: 191, endPoint x: 257, endPoint y: 209, distance: 103.4
click at [257, 209] on span "[TECHNICAL_ID] - Does the operational Change Management/Change Control policy o…" at bounding box center [347, 202] width 462 height 29
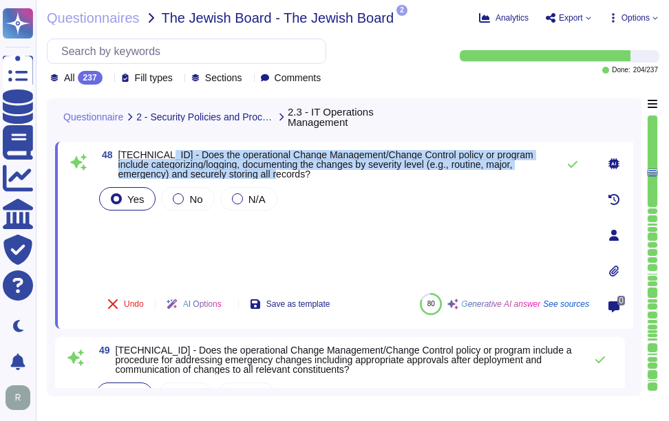
scroll to position [5275, 0]
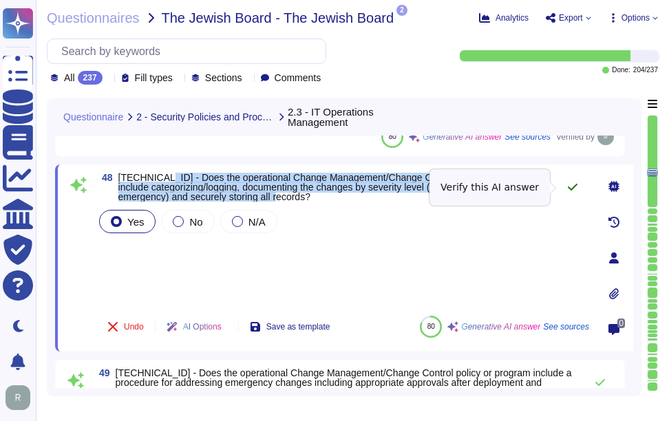
click at [569, 182] on icon at bounding box center [572, 187] width 11 height 11
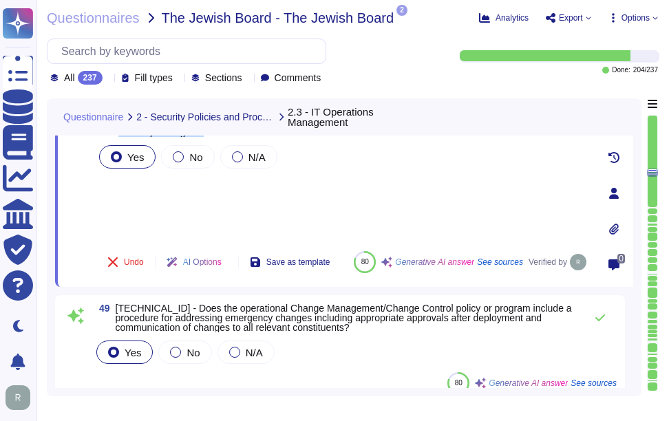
scroll to position [5412, 0]
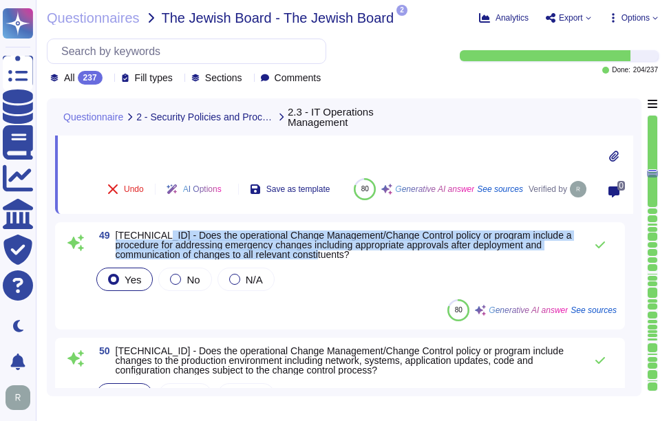
drag, startPoint x: 155, startPoint y: 235, endPoint x: 374, endPoint y: 253, distance: 220.2
click at [374, 253] on span "[TECHNICAL_ID] - Does the operational Change Management/Change Control policy o…" at bounding box center [347, 244] width 462 height 29
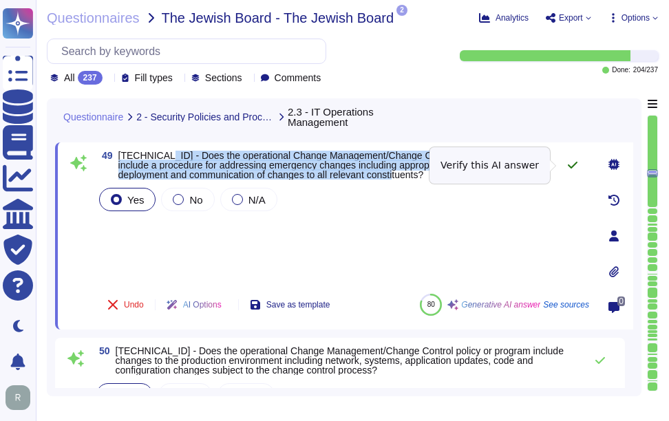
click at [572, 166] on icon at bounding box center [572, 165] width 11 height 11
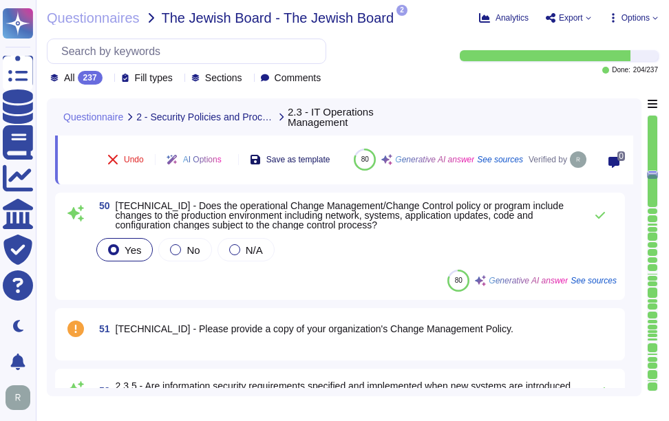
scroll to position [5550, 0]
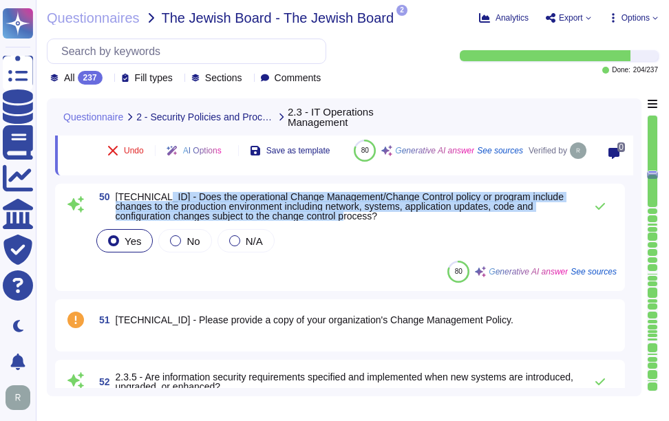
drag, startPoint x: 154, startPoint y: 195, endPoint x: 345, endPoint y: 215, distance: 191.6
click at [345, 215] on span "[TECHNICAL_ID] - Does the operational Change Management/Change Control policy o…" at bounding box center [347, 206] width 462 height 29
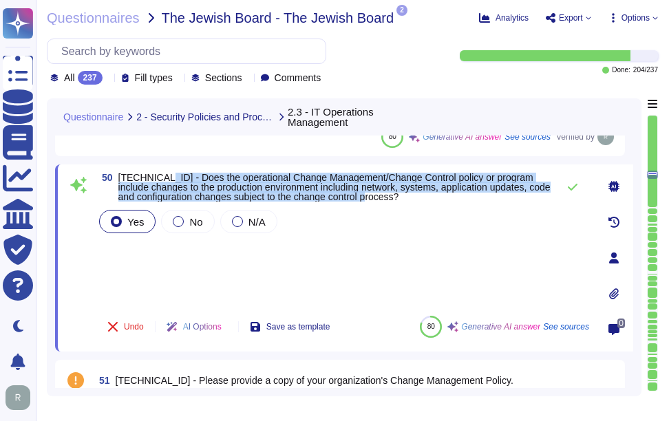
scroll to position [5481, 0]
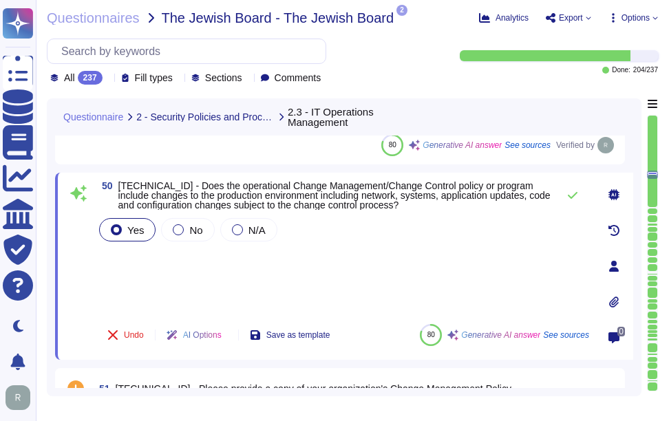
click at [177, 269] on div "Yes No N/A" at bounding box center [342, 264] width 493 height 98
click at [576, 195] on icon at bounding box center [572, 195] width 11 height 11
click at [570, 199] on icon at bounding box center [572, 195] width 11 height 11
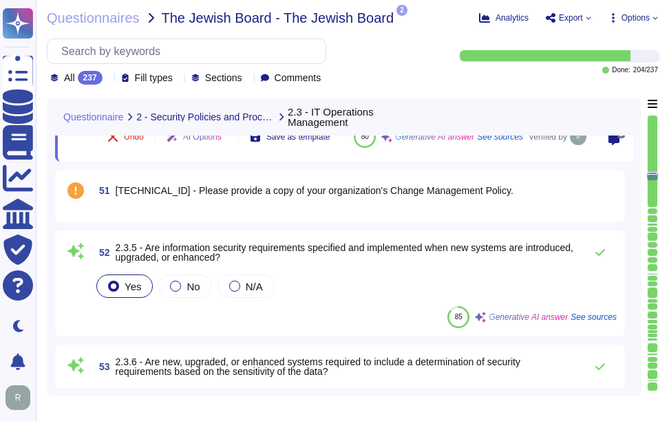
scroll to position [5688, 0]
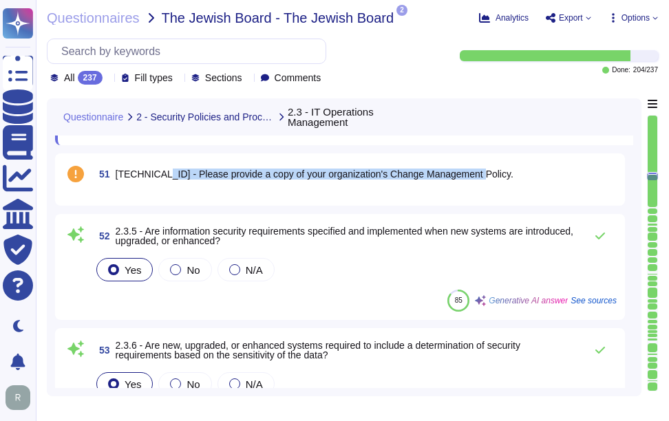
drag, startPoint x: 154, startPoint y: 172, endPoint x: 491, endPoint y: 173, distance: 337.1
click at [491, 173] on div "51 [TECHNICAL_ID] - Please provide a copy of your organization's Change Managem…" at bounding box center [355, 174] width 523 height 25
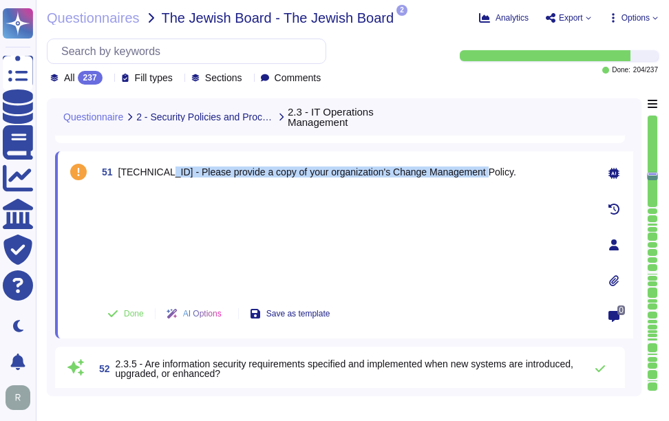
scroll to position [5619, 0]
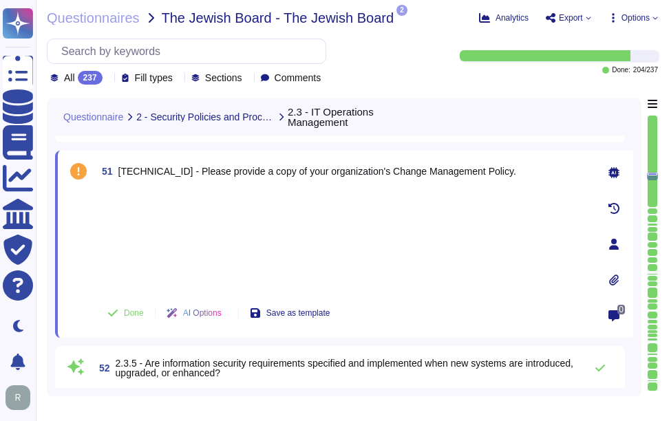
click at [233, 218] on div at bounding box center [342, 240] width 493 height 102
click at [618, 275] on icon at bounding box center [613, 279] width 11 height 11
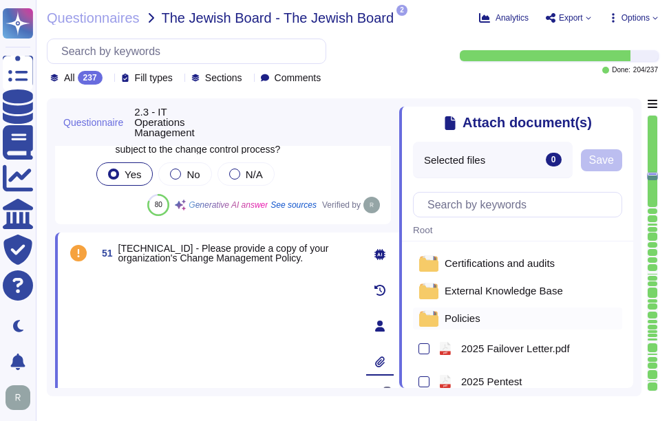
click at [479, 318] on div "Policies" at bounding box center [517, 318] width 209 height 22
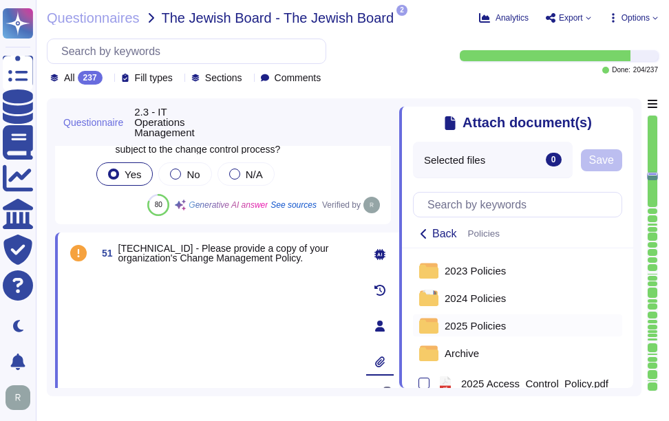
click at [473, 327] on span "2025 Policies" at bounding box center [474, 326] width 61 height 10
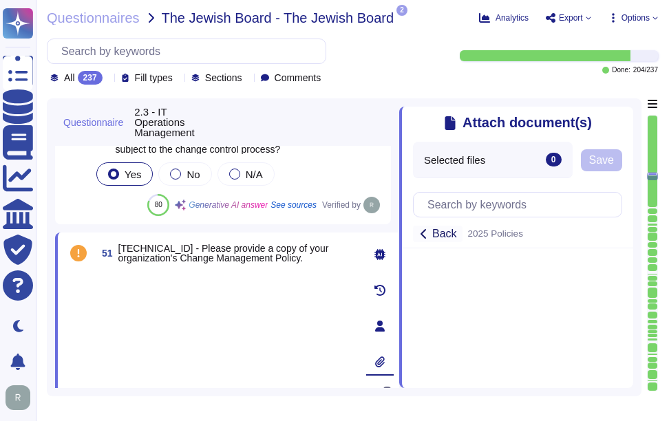
click at [438, 234] on span "Back" at bounding box center [444, 233] width 25 height 11
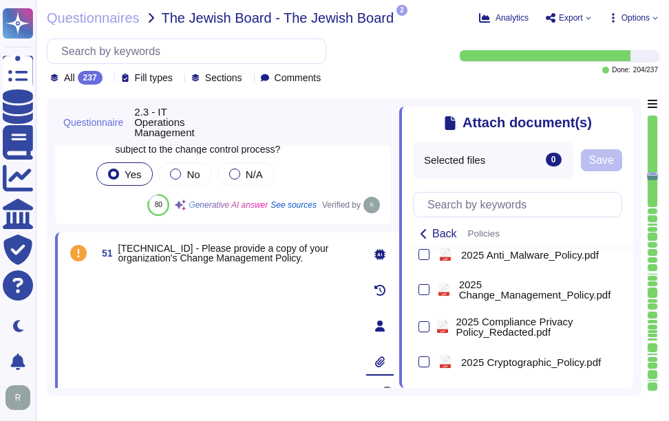
scroll to position [138, 0]
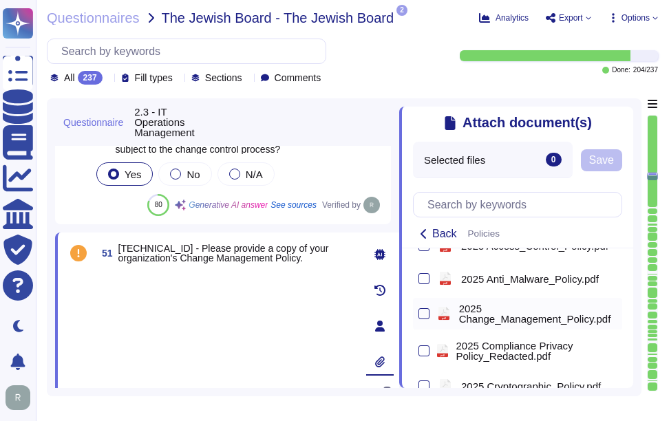
click at [521, 324] on span "2025 Change_Management_Policy.pdf" at bounding box center [538, 313] width 158 height 21
click at [637, 165] on span "Save" at bounding box center [637, 160] width 25 height 11
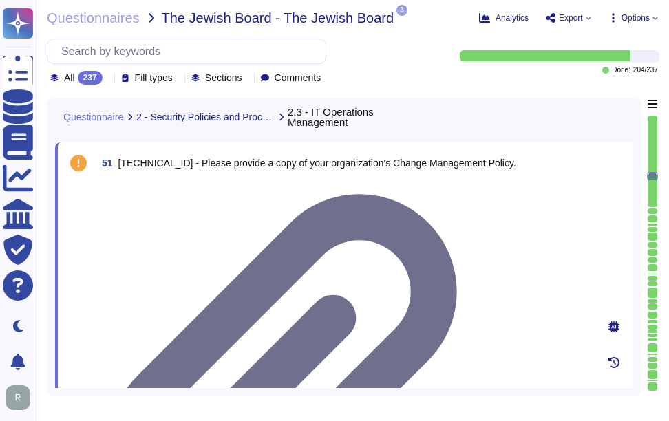
click at [195, 181] on div at bounding box center [342, 181] width 493 height 0
click at [129, 181] on div at bounding box center [342, 181] width 493 height 0
click at [148, 181] on div at bounding box center [342, 181] width 493 height 0
click at [158, 181] on div at bounding box center [342, 181] width 493 height 0
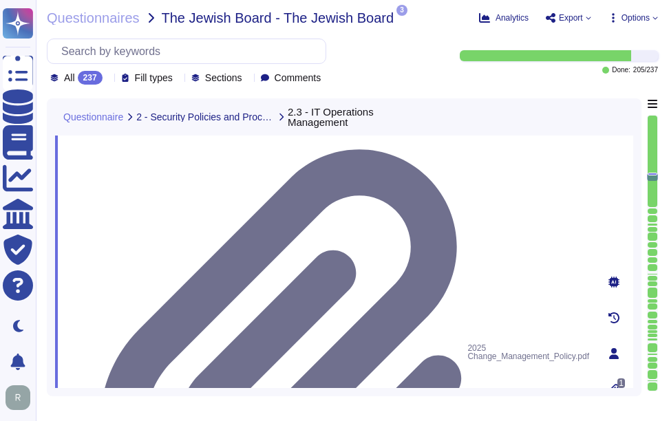
scroll to position [5688, 0]
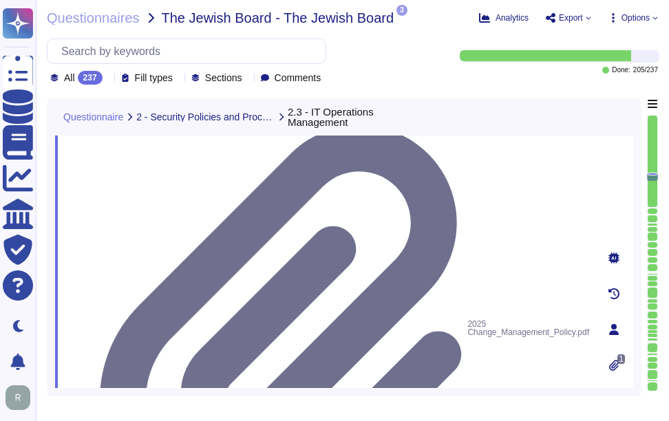
drag, startPoint x: 148, startPoint y: 285, endPoint x: 307, endPoint y: 295, distance: 159.9
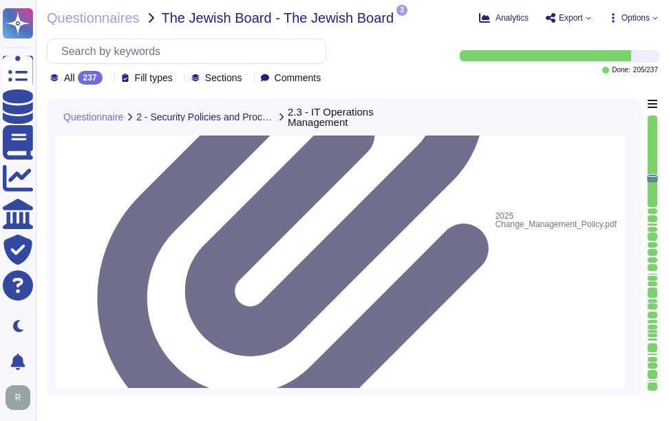
scroll to position [5825, 0]
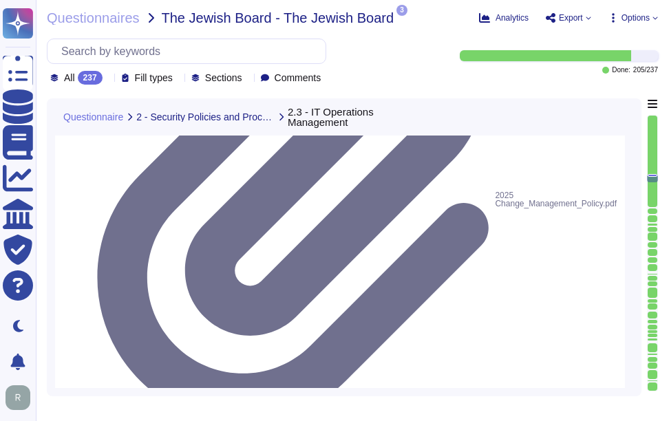
drag, startPoint x: 147, startPoint y: 219, endPoint x: 398, endPoint y: 230, distance: 251.4
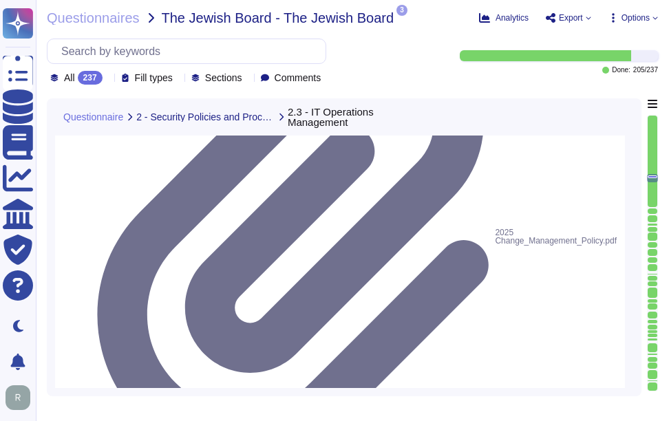
scroll to position [5756, 0]
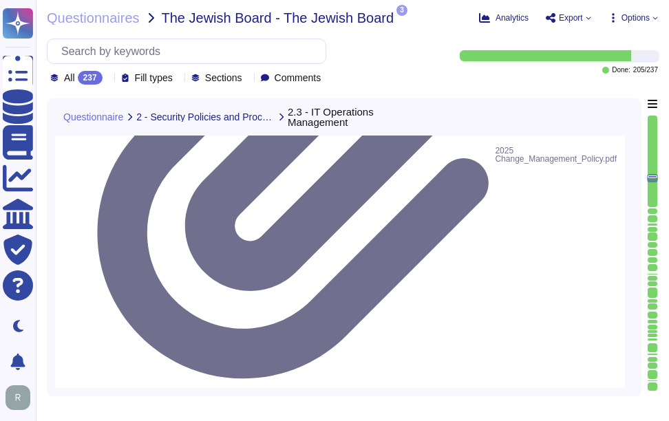
scroll to position [5894, 0]
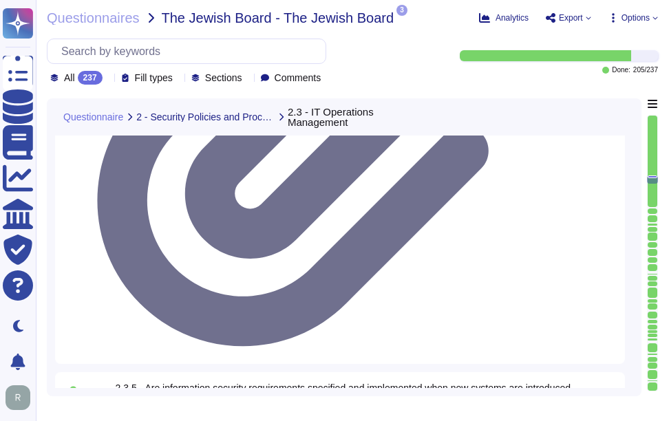
drag, startPoint x: 146, startPoint y: 250, endPoint x: 169, endPoint y: 270, distance: 30.7
drag, startPoint x: 151, startPoint y: 162, endPoint x: 247, endPoint y: 187, distance: 99.6
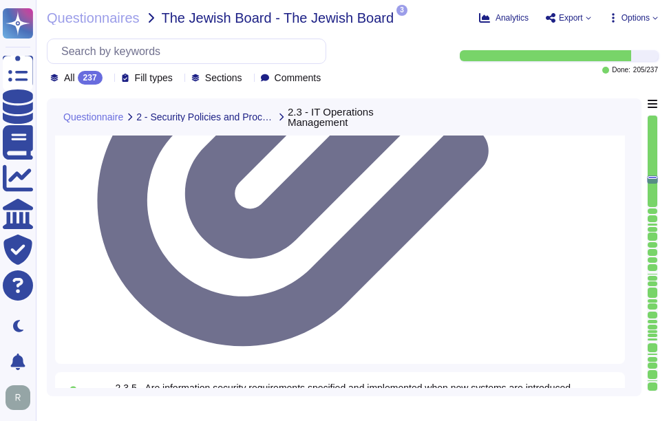
drag, startPoint x: 149, startPoint y: 164, endPoint x: 233, endPoint y: 182, distance: 85.1
